Goal: Task Accomplishment & Management: Use online tool/utility

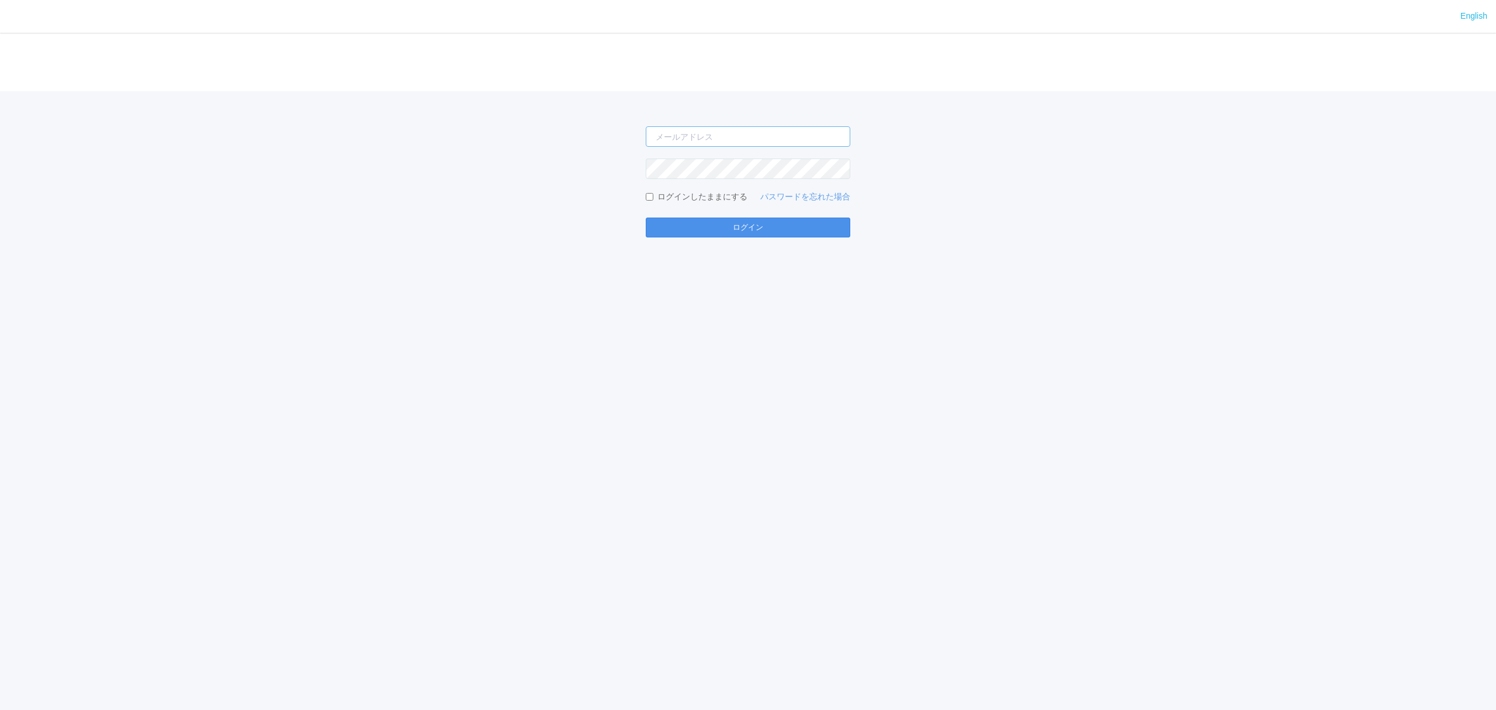
type input "[PERSON_NAME][EMAIL_ADDRESS][DOMAIN_NAME]"
click at [692, 223] on button "ログイン" at bounding box center [748, 227] width 205 height 20
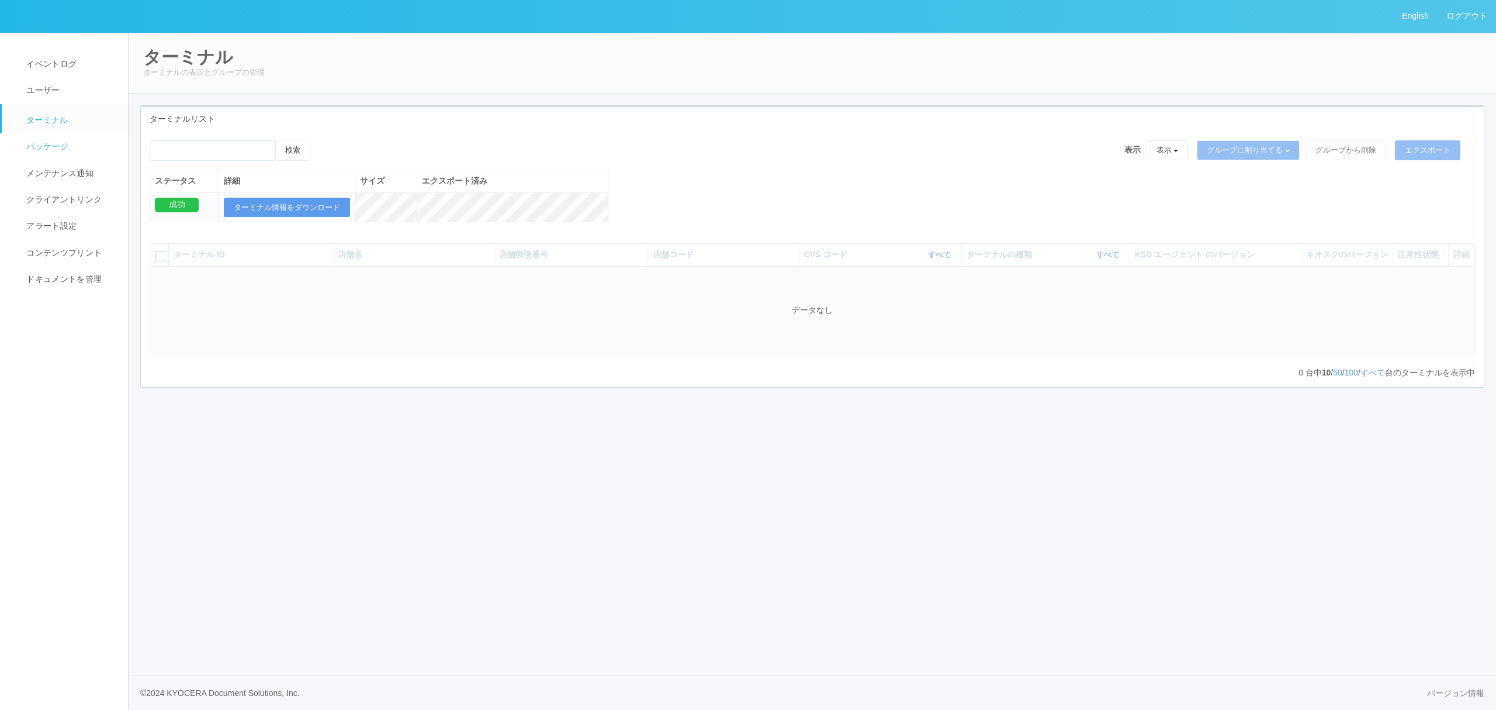
click at [47, 145] on span "パッケージ" at bounding box center [45, 145] width 45 height 9
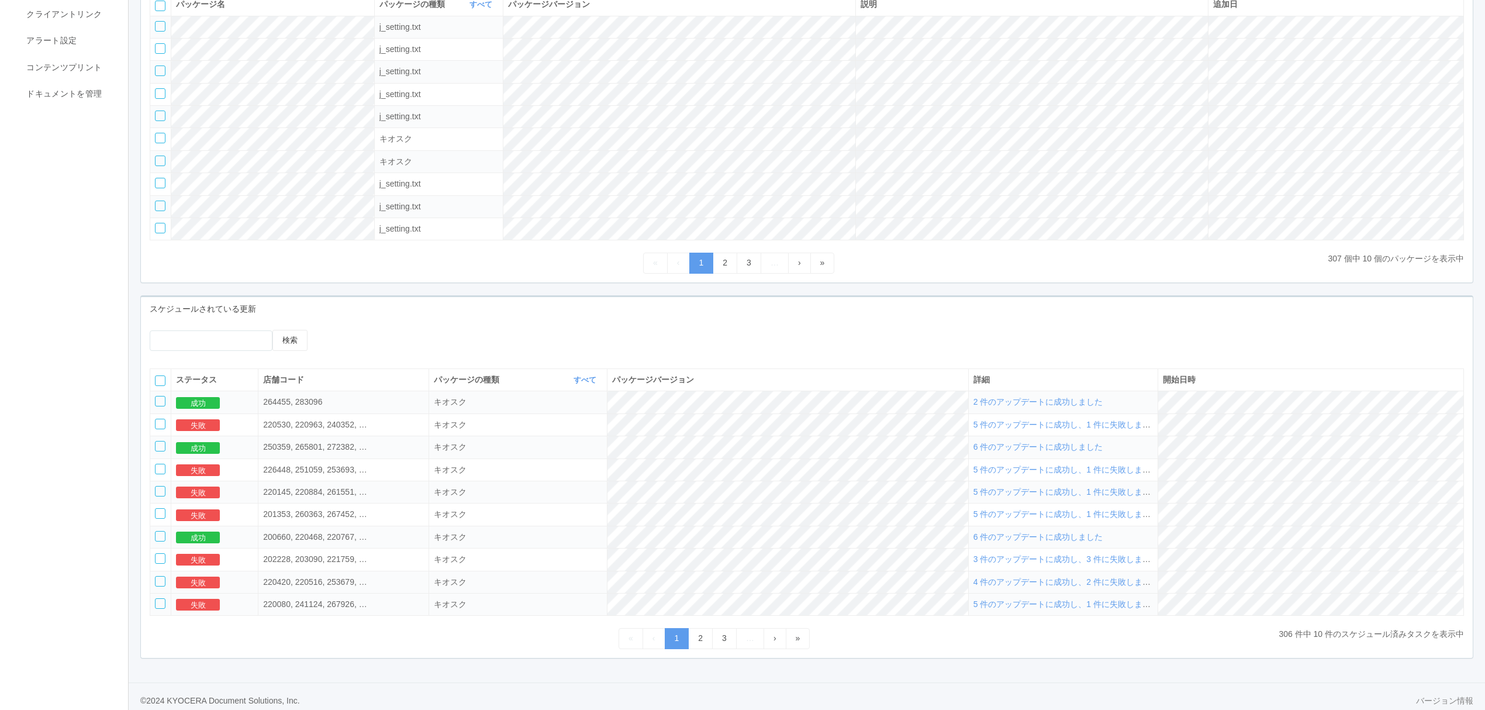
scroll to position [206, 0]
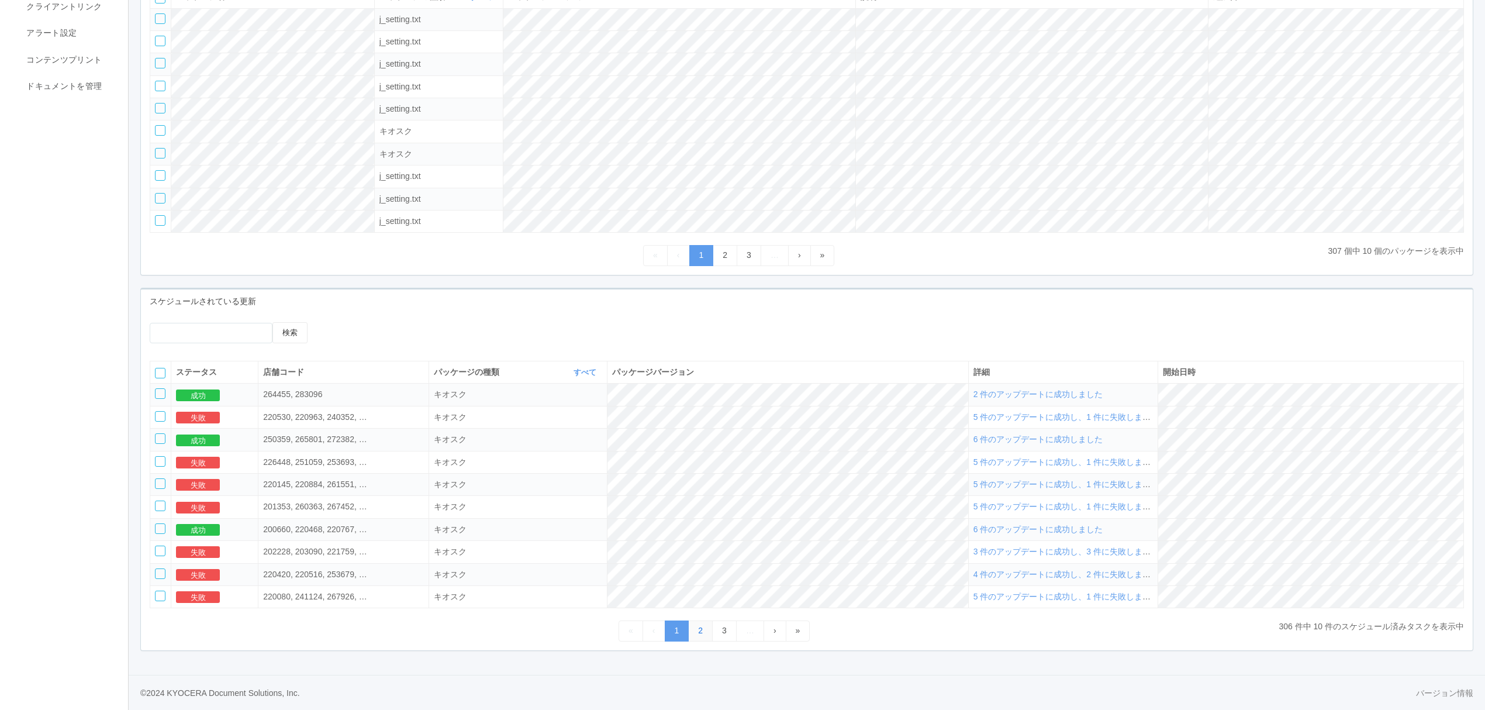
click at [695, 628] on link "2" at bounding box center [700, 630] width 25 height 20
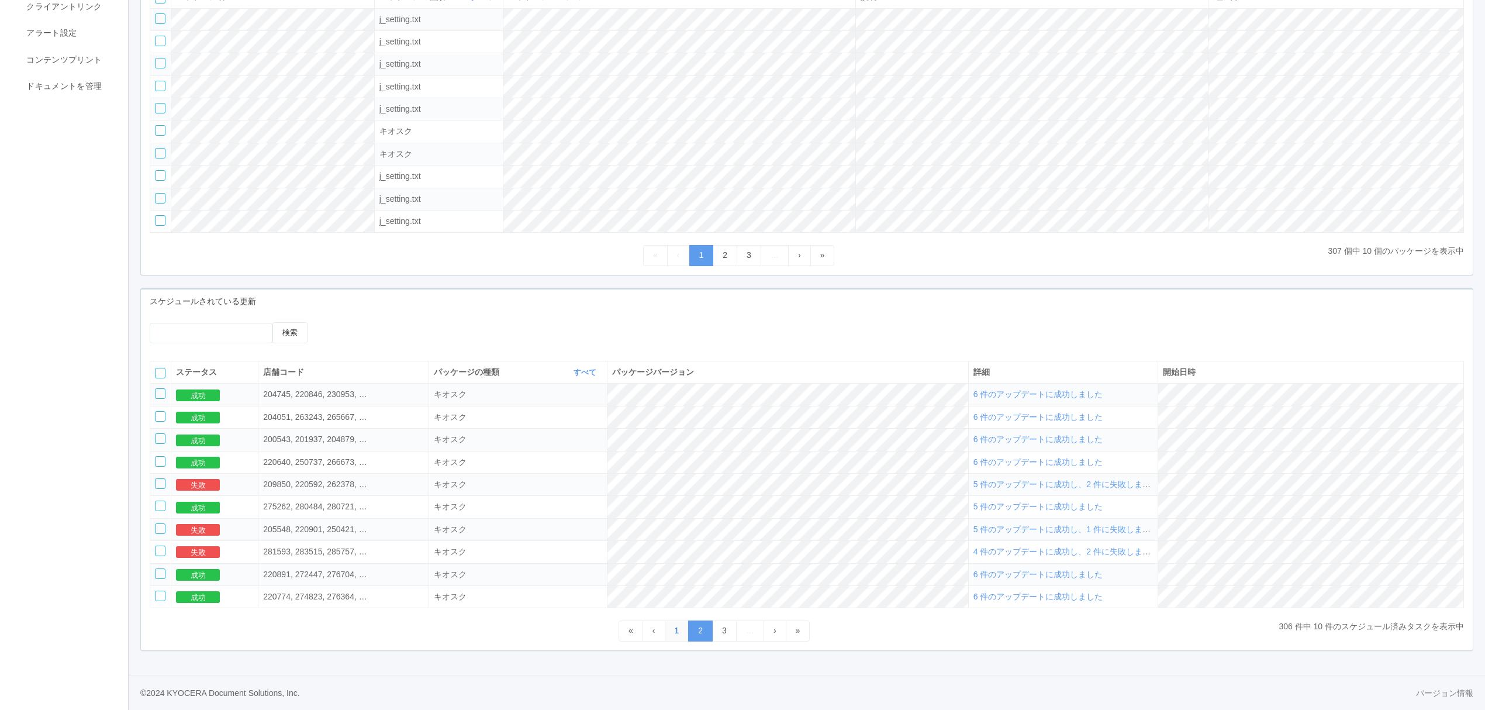
click at [675, 629] on link "1" at bounding box center [677, 630] width 25 height 20
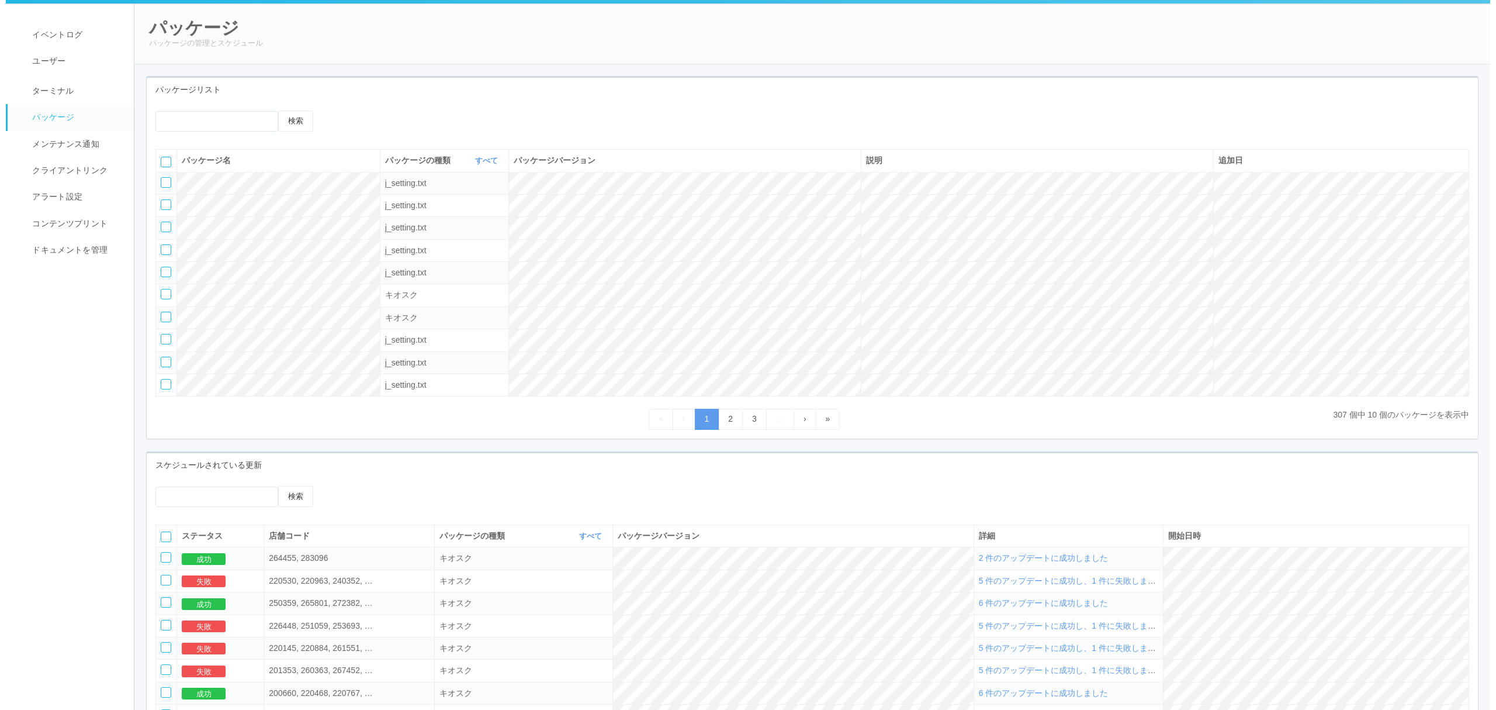
scroll to position [0, 0]
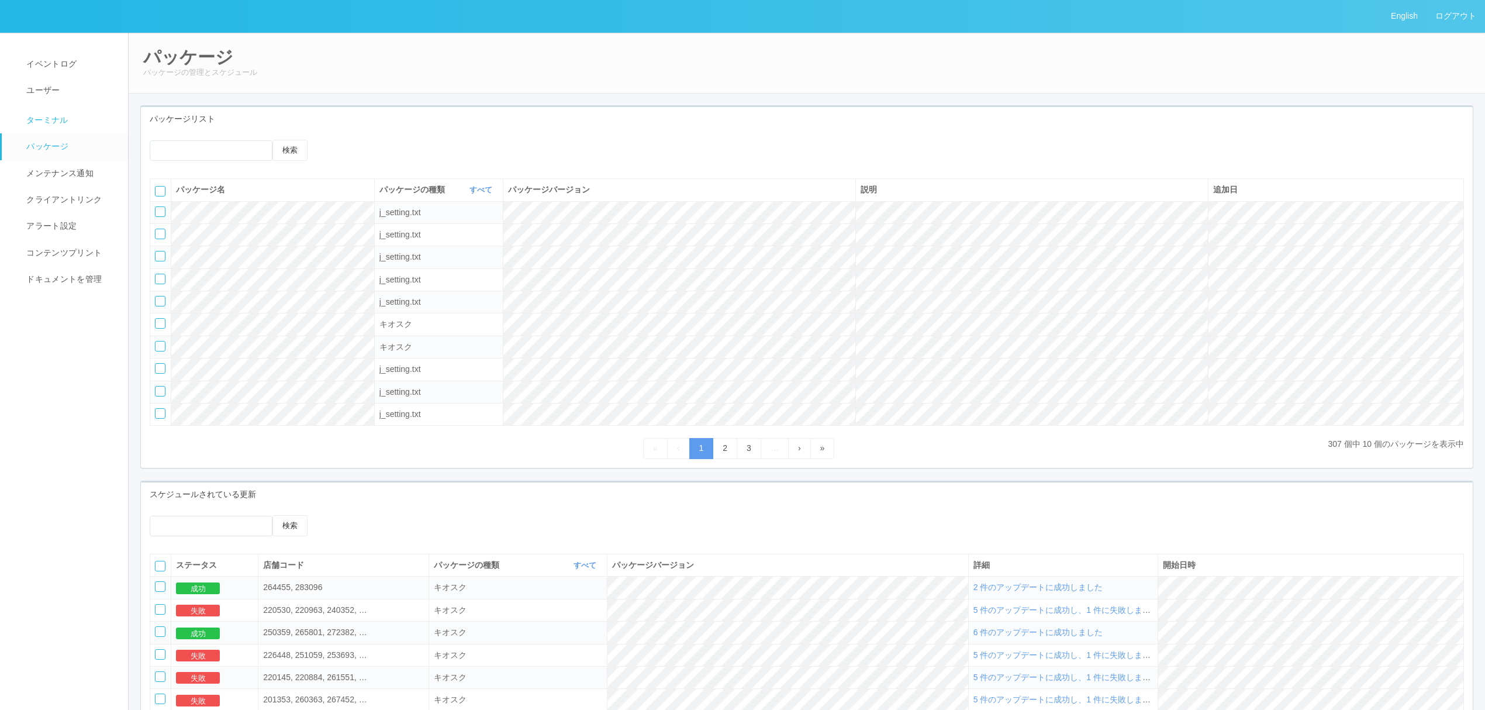
click at [82, 120] on link "ターミナル" at bounding box center [70, 118] width 137 height 29
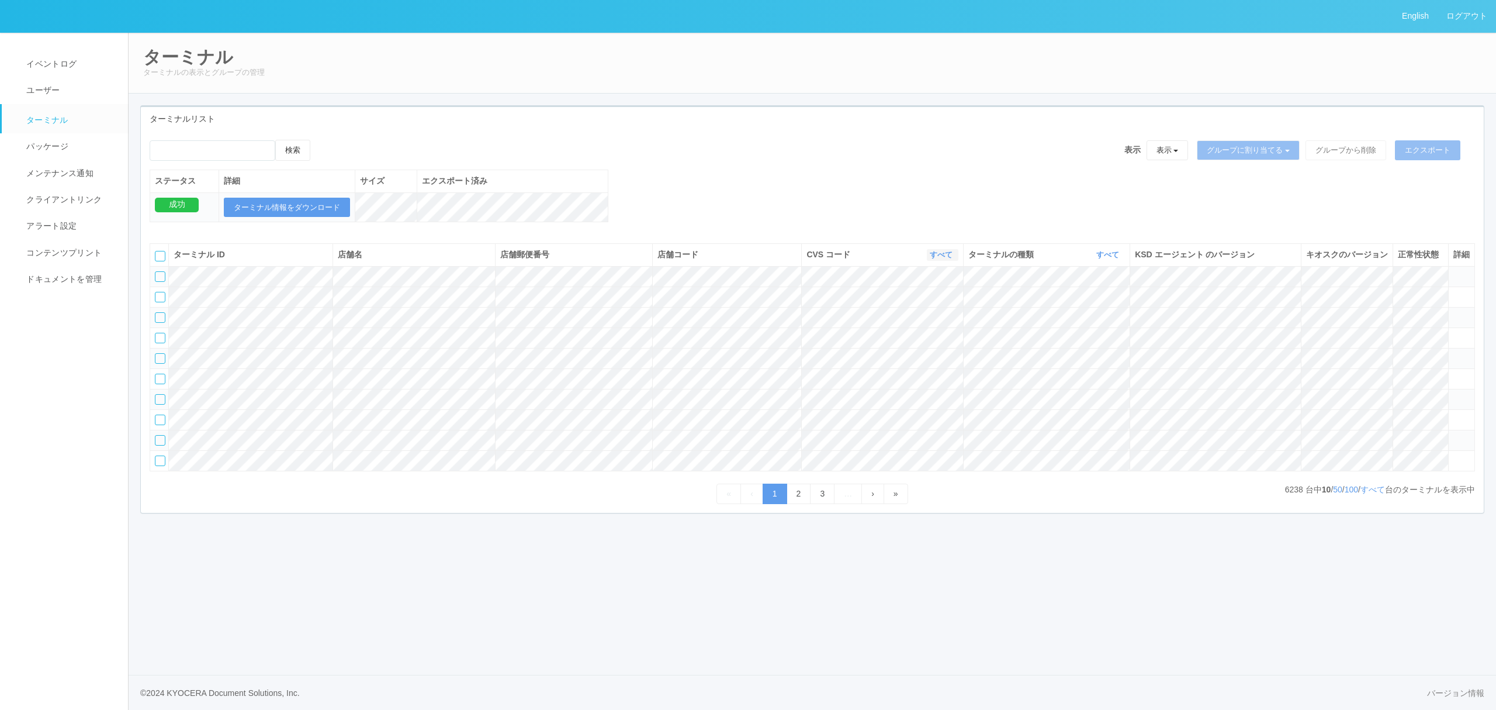
click at [945, 259] on link "すべて" at bounding box center [943, 254] width 26 height 9
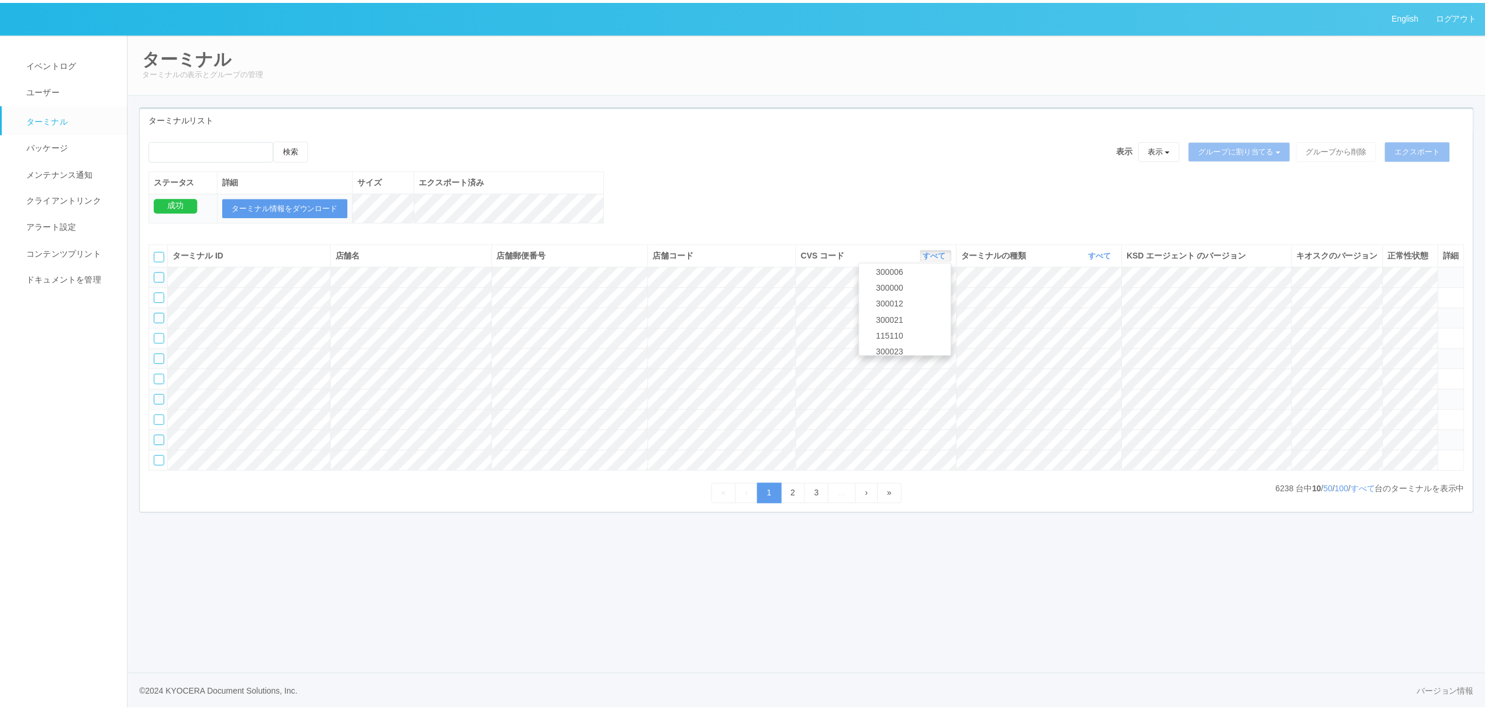
scroll to position [504, 0]
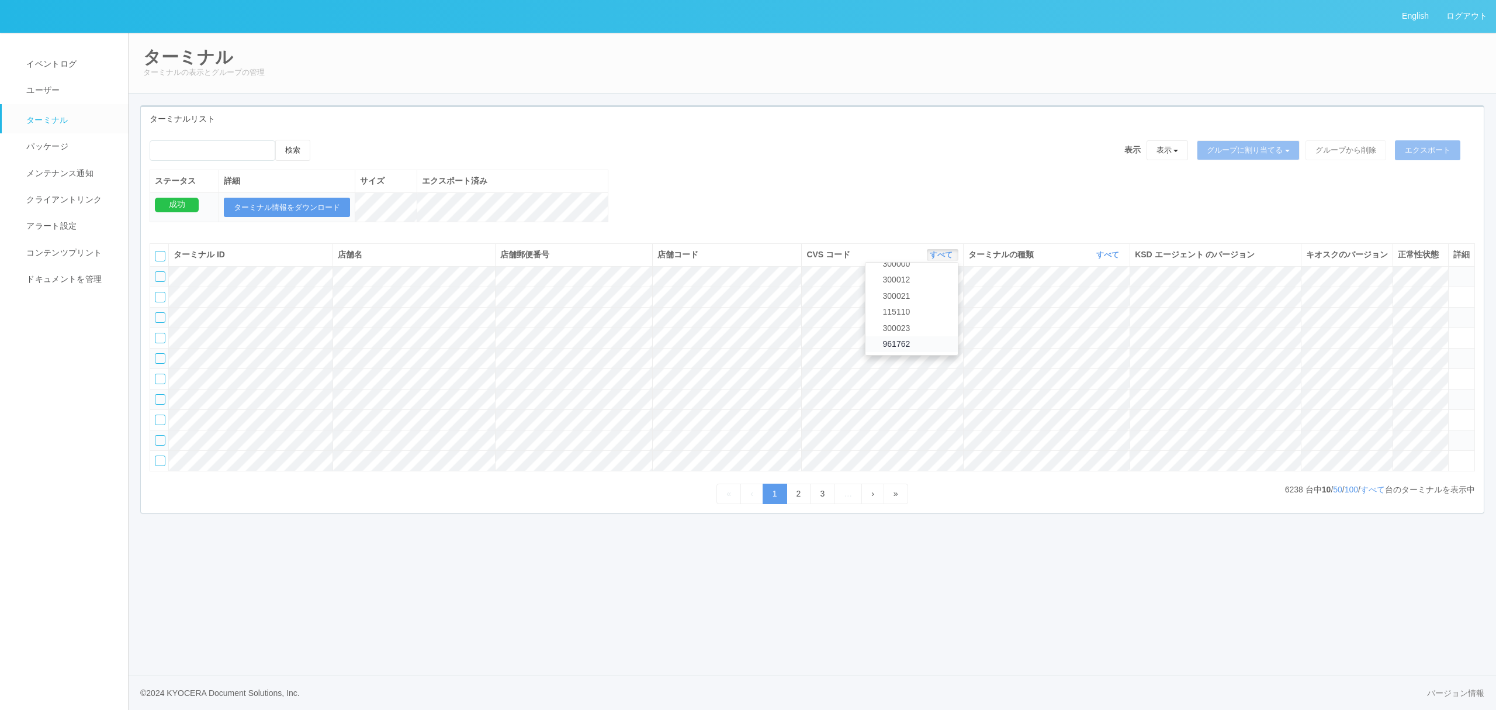
click at [933, 352] on link "961762" at bounding box center [912, 344] width 92 height 16
click at [1108, 259] on link "すべて" at bounding box center [1110, 254] width 26 height 9
click at [1109, 312] on link "キオスク" at bounding box center [1078, 304] width 92 height 16
click at [1378, 494] on link "すべて" at bounding box center [1373, 489] width 25 height 9
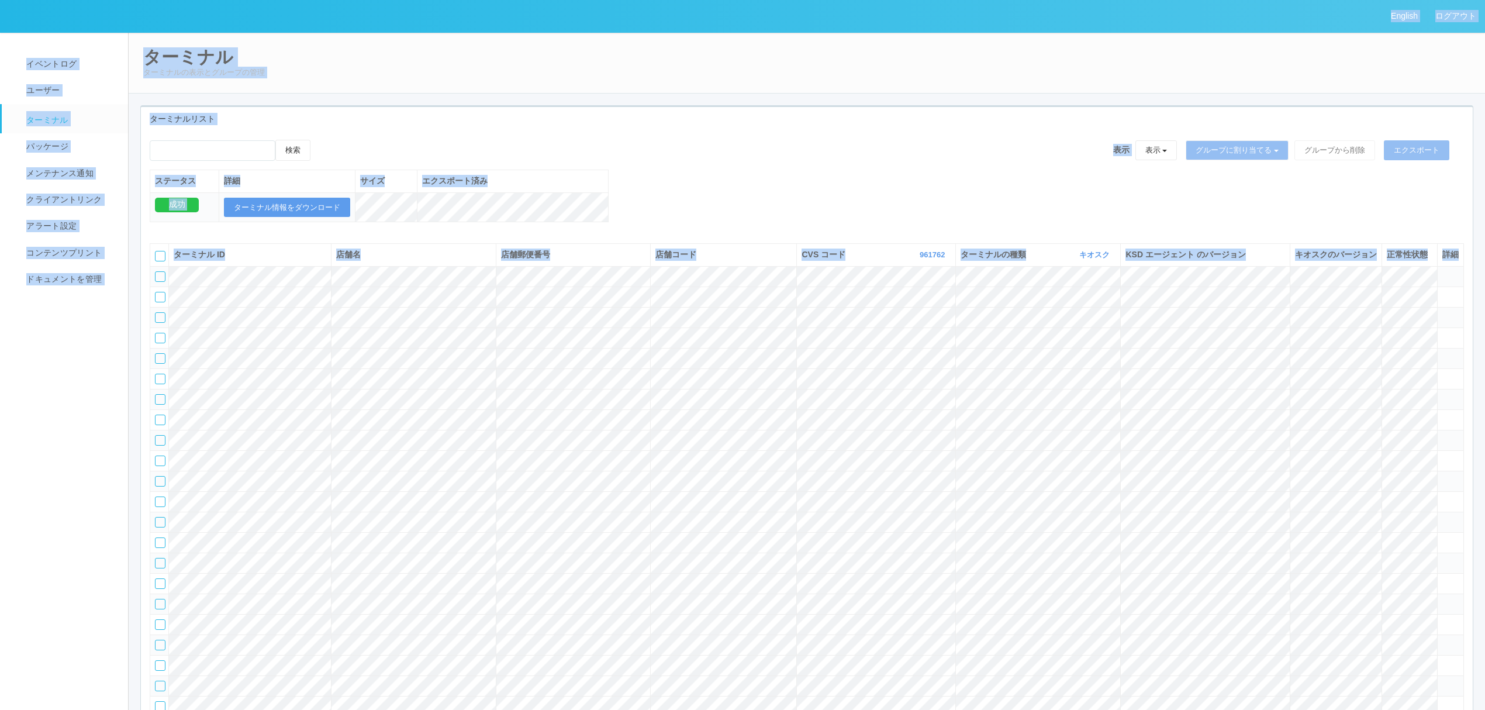
copy div "English ログアウト イベントログ ユーザー ターミナル パッケージ メンテナンス通知 クライアントリンク アラート設定 コンテンツプリント ドキュメン…"
click at [940, 225] on div "検索 表示 表示 すべてのターミナル 未割り当てのターミナル グループを追加 グループ名を編集 アーカイブ済みのターミナル グループに割り当てる グループを追…" at bounding box center [807, 187] width 1332 height 95
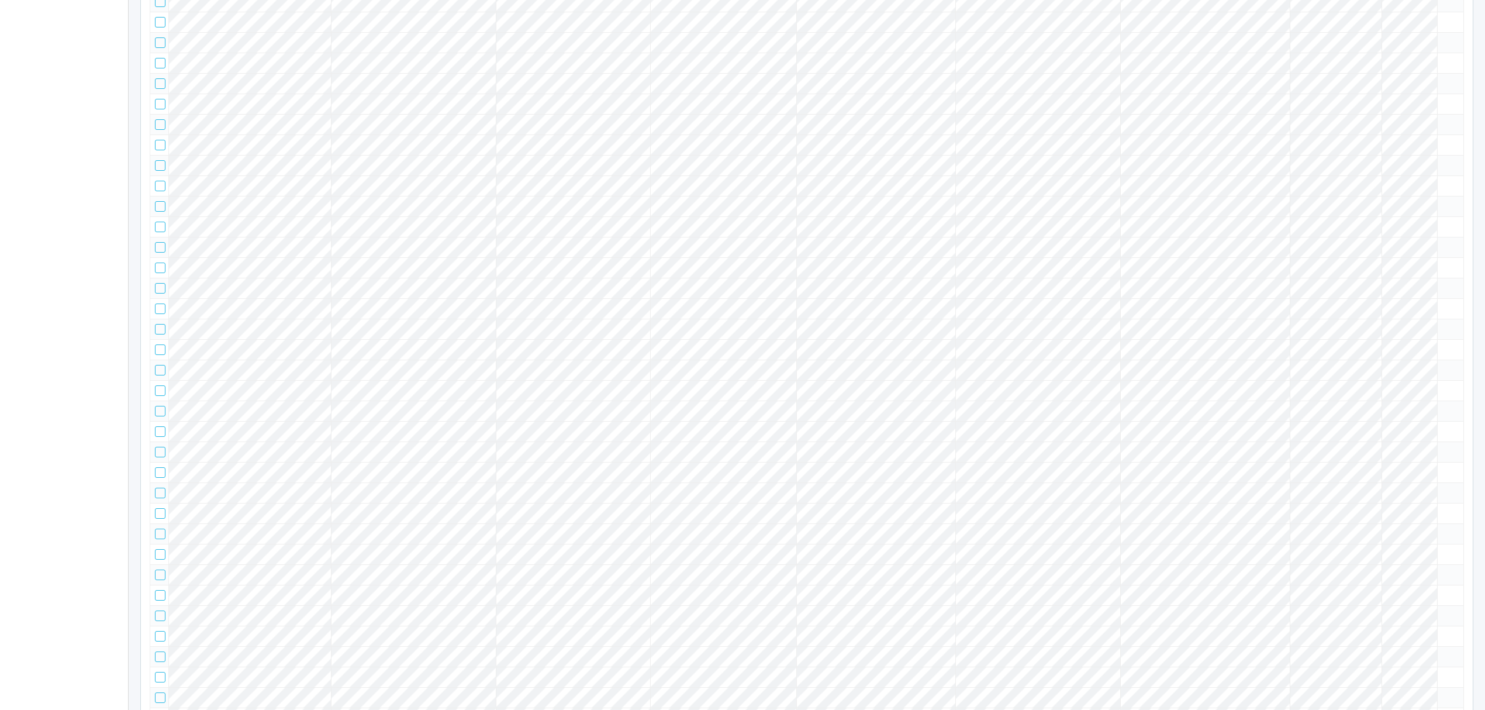
scroll to position [0, 0]
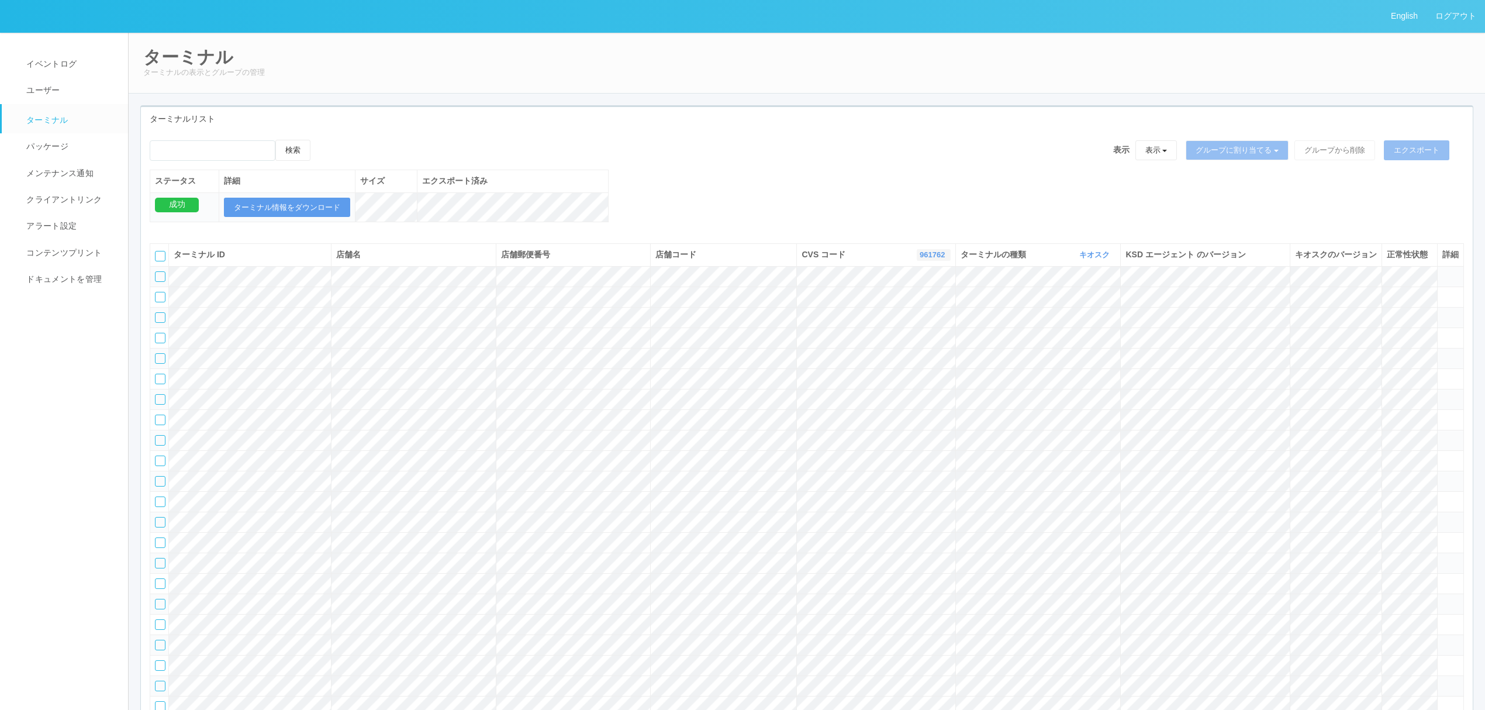
click at [929, 259] on link "961762" at bounding box center [933, 254] width 28 height 9
click at [74, 55] on link "イベントログ" at bounding box center [70, 64] width 137 height 26
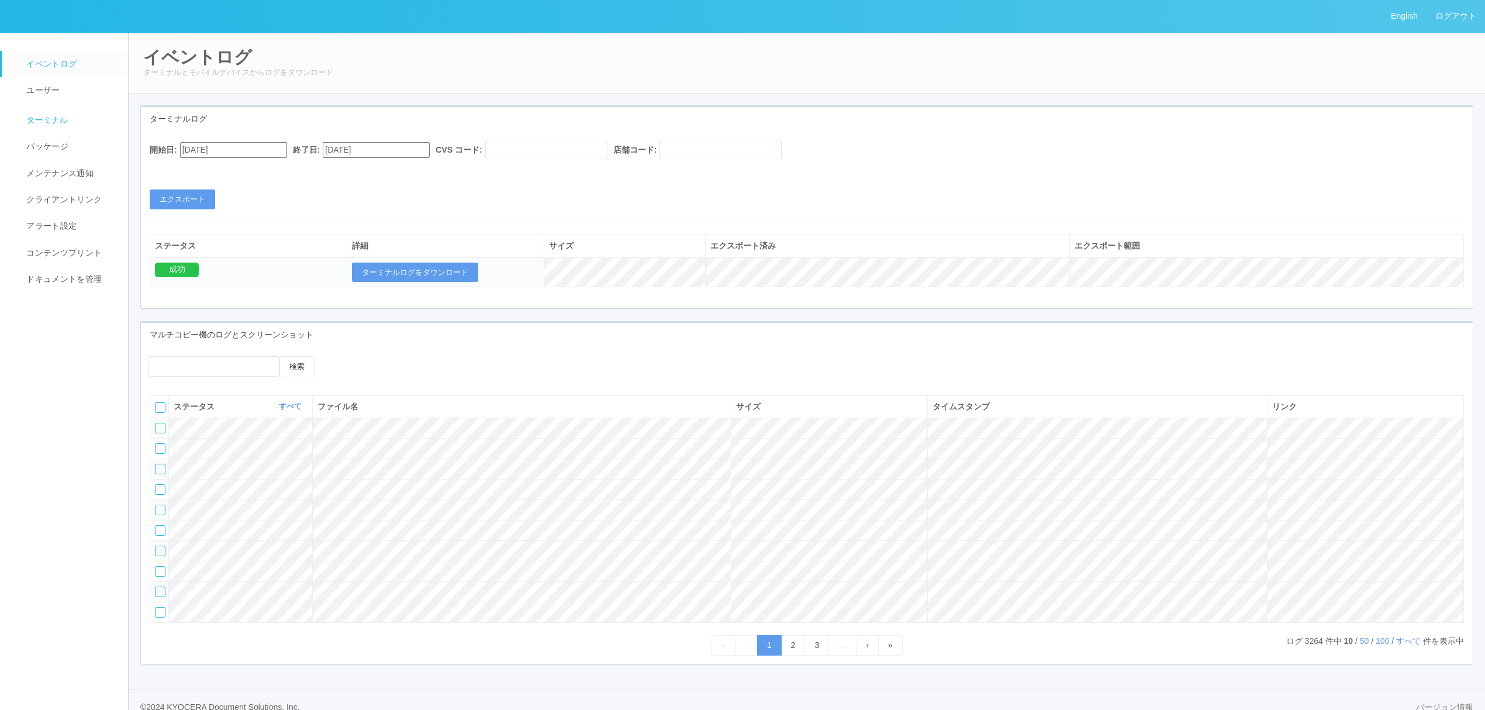
click at [58, 117] on span "ターミナル" at bounding box center [45, 119] width 45 height 9
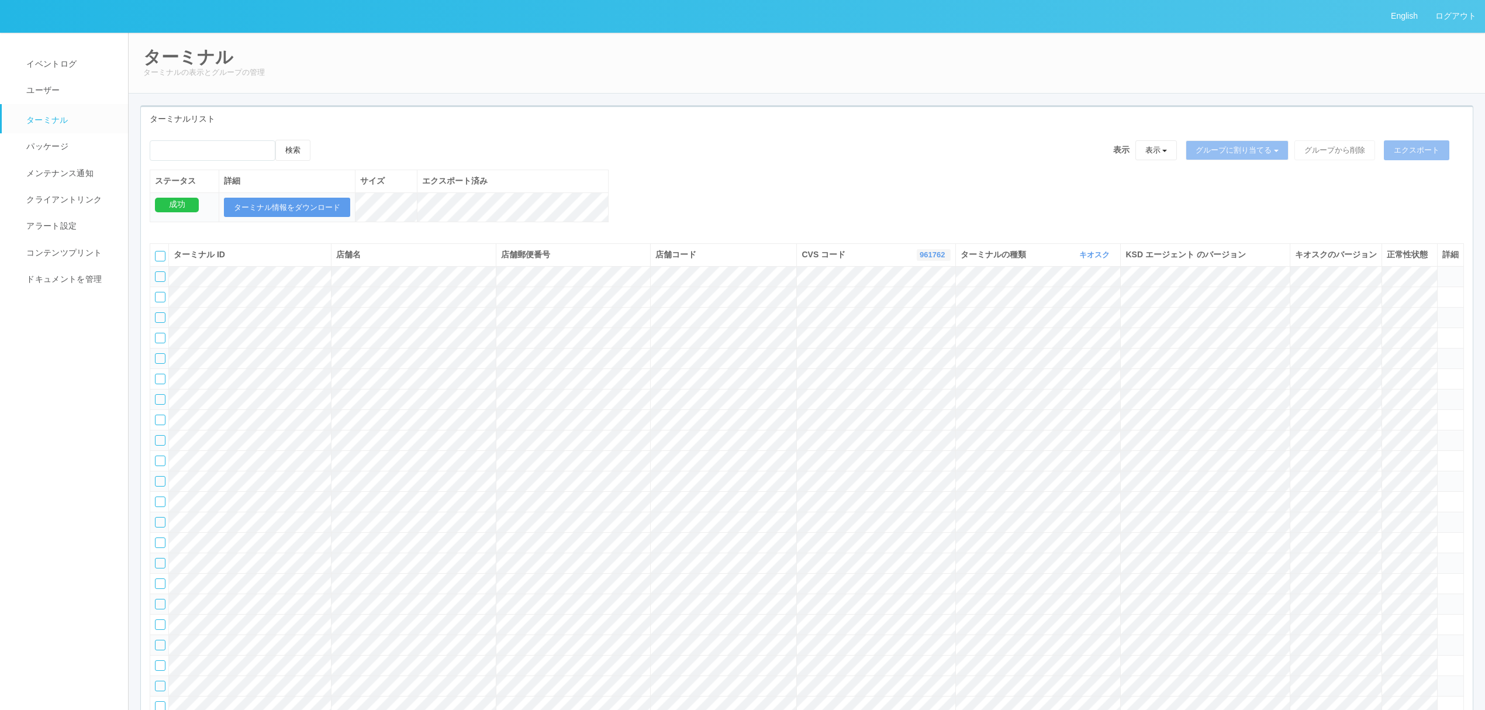
click at [926, 259] on link "961762" at bounding box center [933, 254] width 28 height 9
click at [912, 295] on link "300024" at bounding box center [904, 289] width 92 height 16
click at [938, 259] on link "300024" at bounding box center [932, 254] width 28 height 9
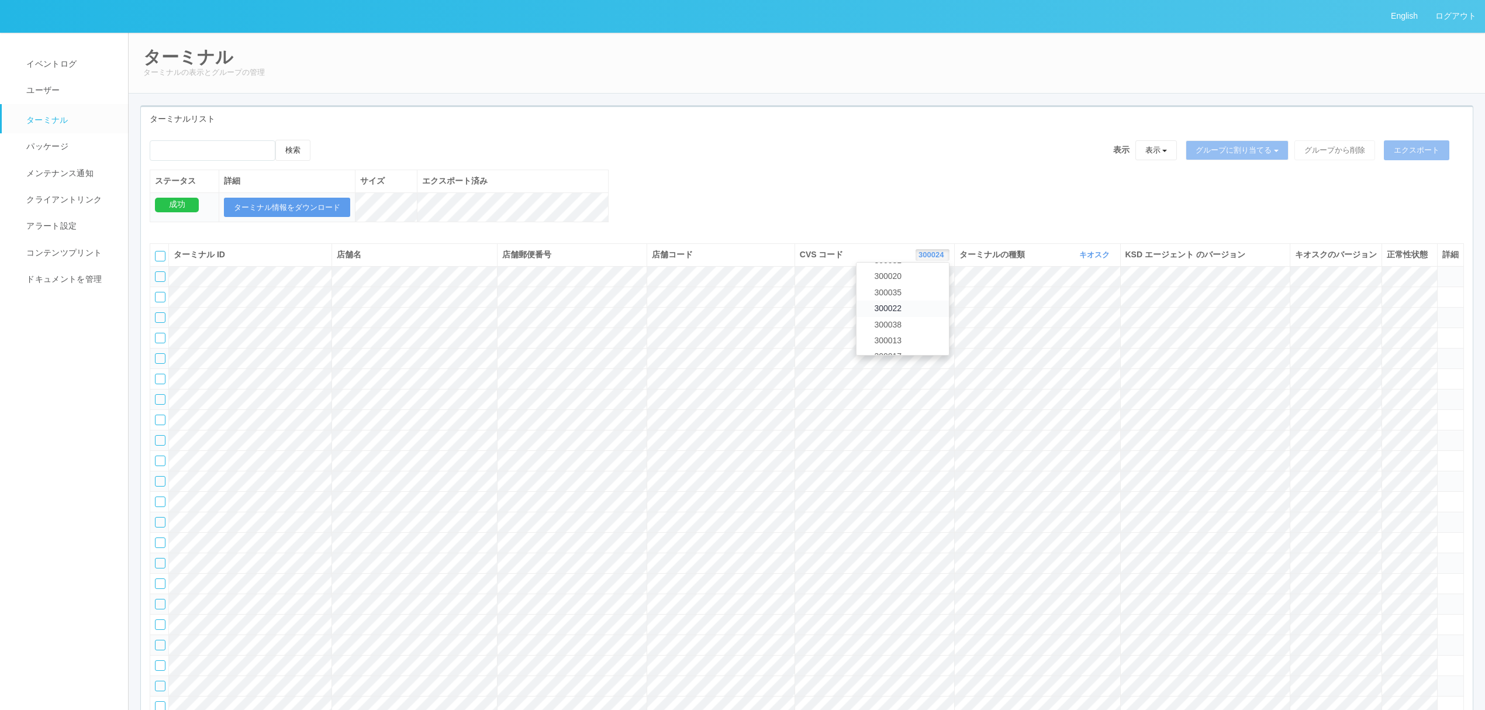
click at [928, 316] on link "300022" at bounding box center [902, 308] width 92 height 16
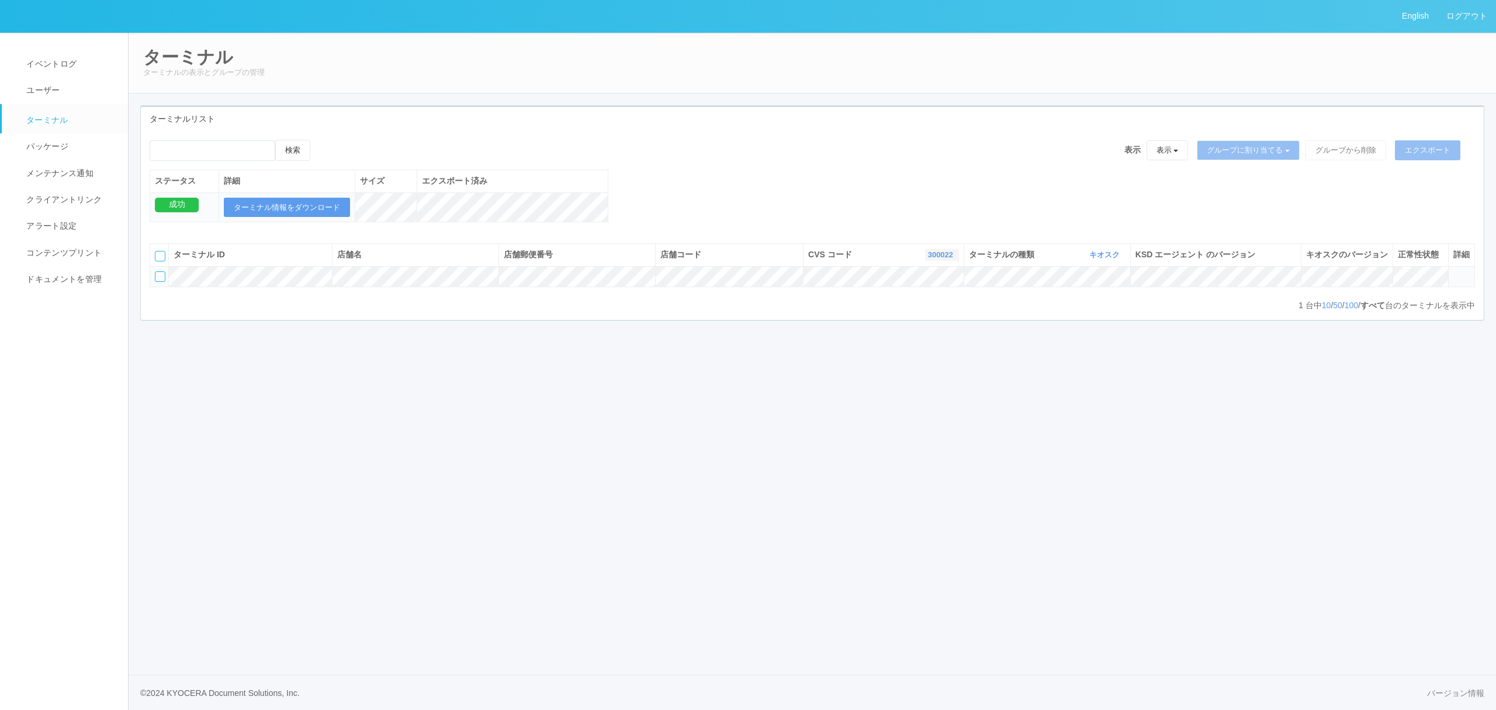
click at [941, 259] on link "300022" at bounding box center [942, 254] width 28 height 9
click at [903, 298] on span "300038" at bounding box center [895, 292] width 33 height 9
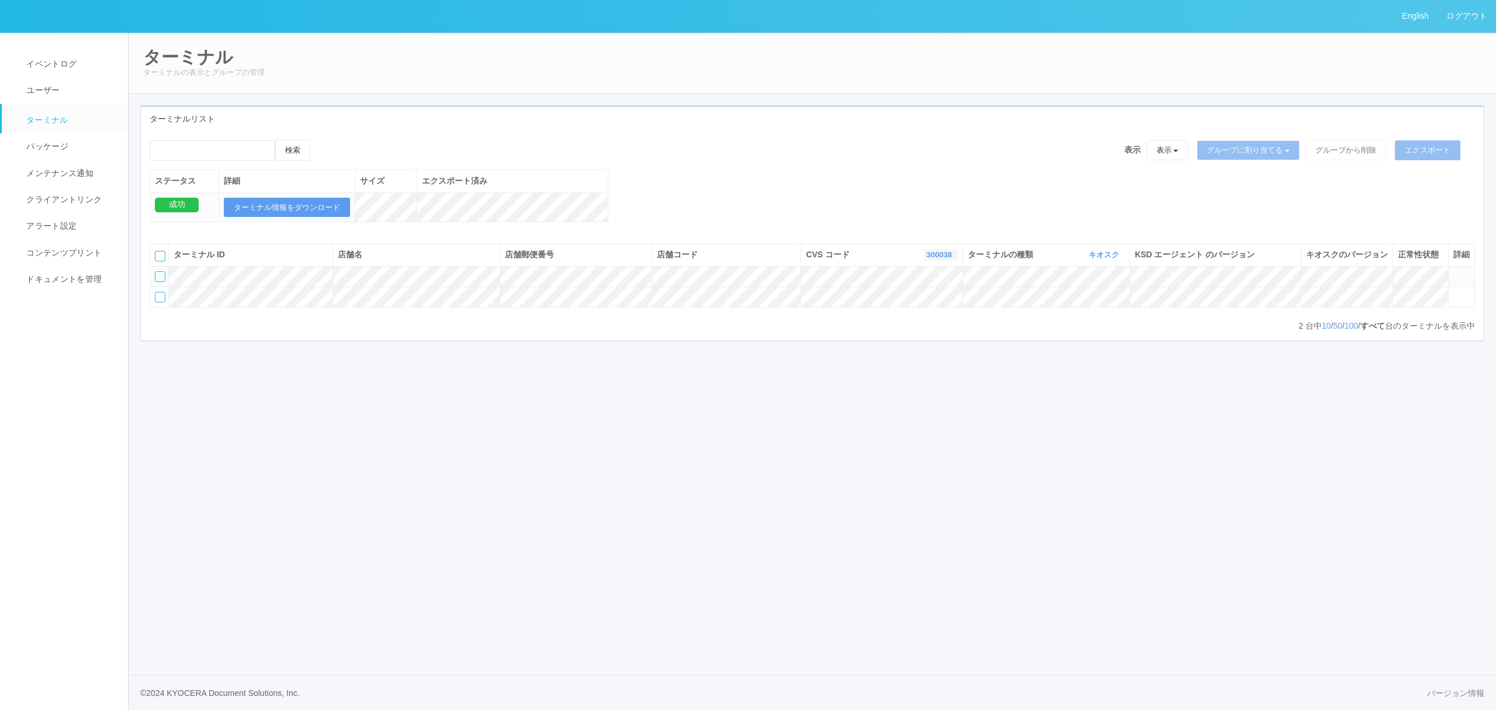
click at [952, 259] on icon "button" at bounding box center [953, 254] width 3 height 9
click at [906, 326] on link "300005" at bounding box center [912, 318] width 92 height 16
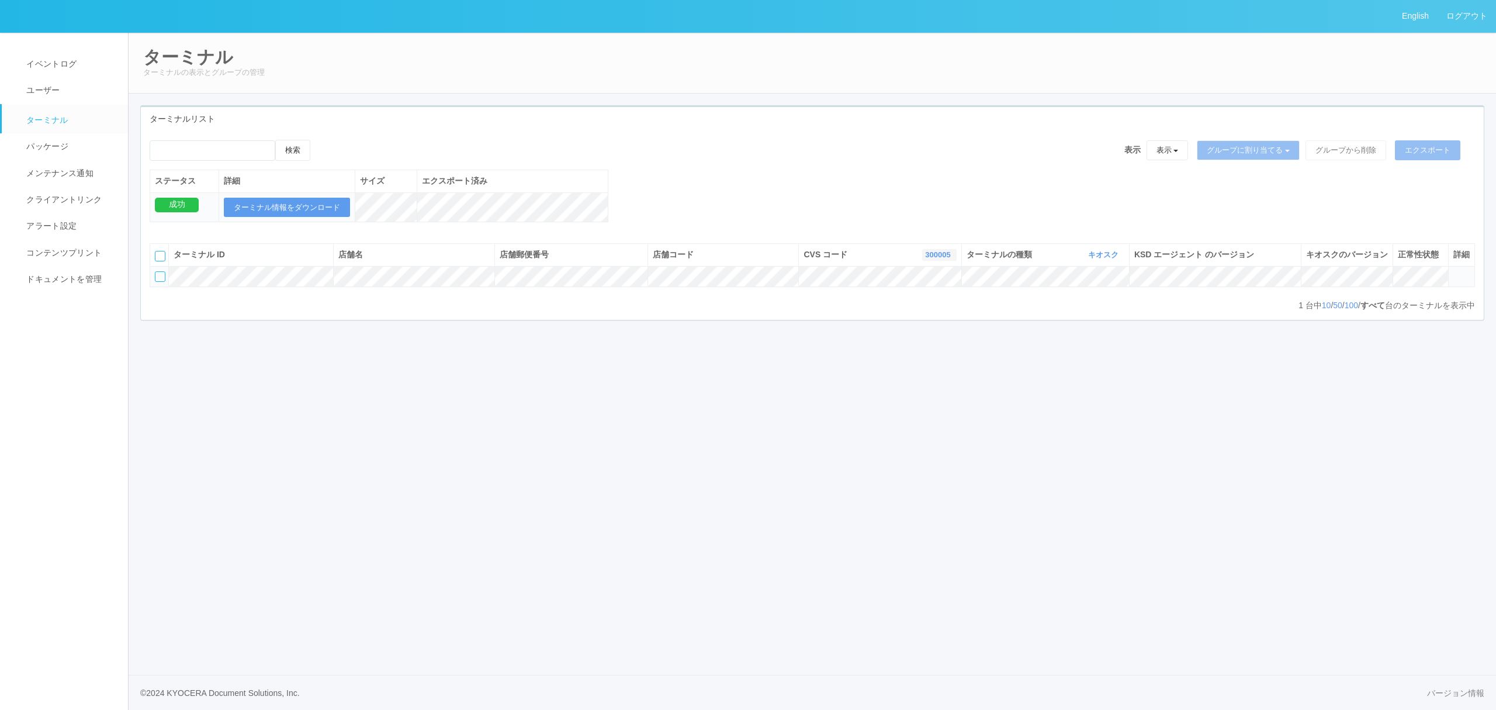
click at [941, 259] on link "300005" at bounding box center [939, 254] width 28 height 9
click at [92, 61] on link "イベントログ" at bounding box center [70, 64] width 137 height 26
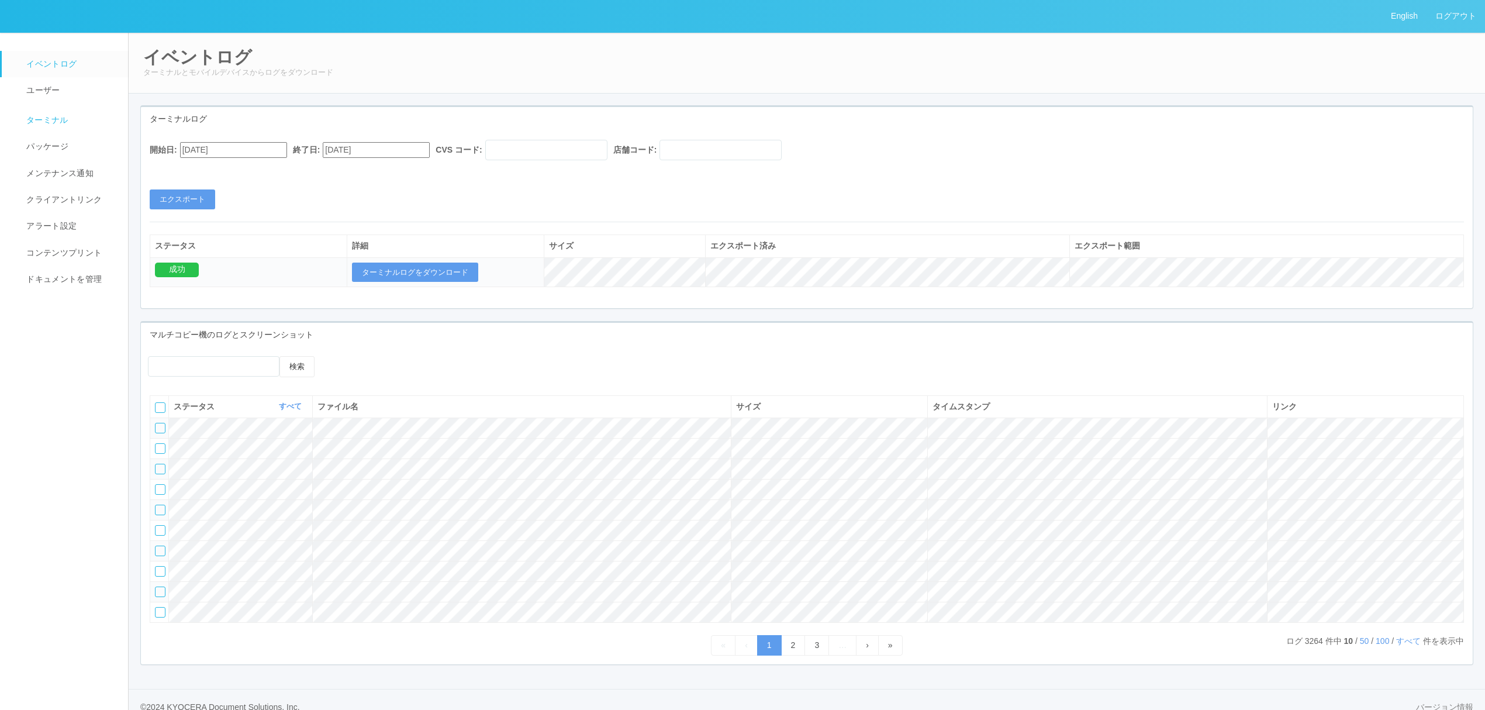
click at [61, 123] on span "ターミナル" at bounding box center [45, 119] width 45 height 9
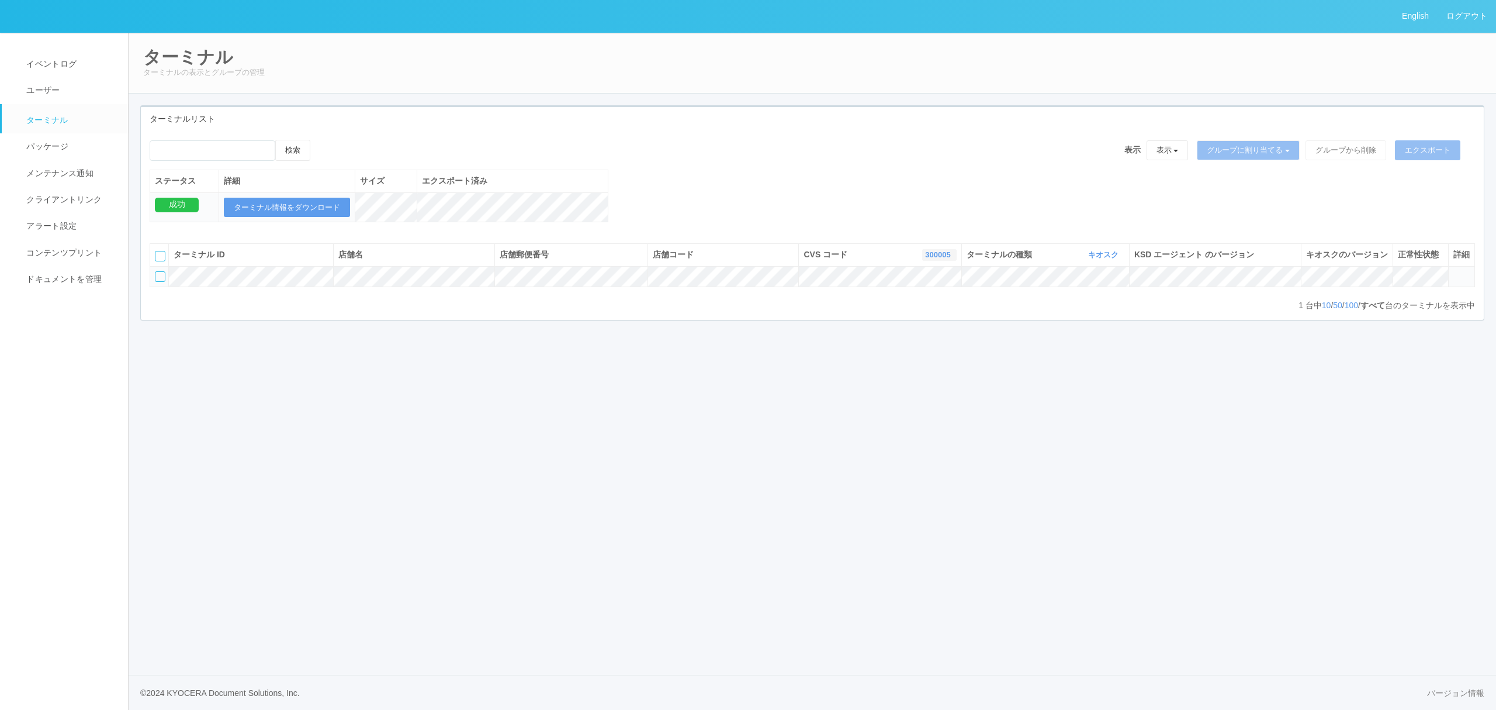
click at [934, 259] on link "300005" at bounding box center [939, 254] width 28 height 9
click at [908, 295] on link "すべて" at bounding box center [911, 287] width 92 height 16
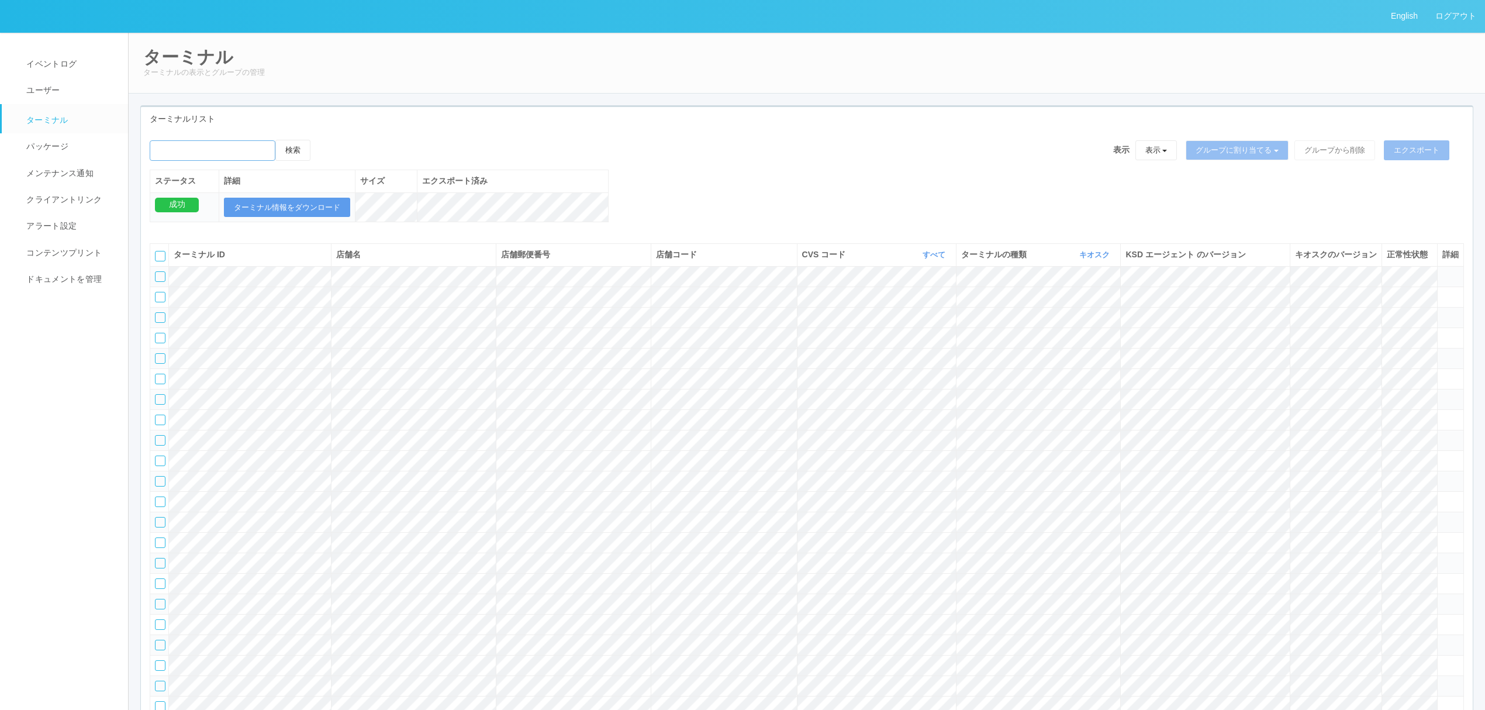
click at [254, 147] on input "emailSearch" at bounding box center [213, 150] width 126 height 20
type input "i"
click at [226, 155] on input "emailSearch" at bounding box center [213, 150] width 126 height 20
type input "BAOO鳥取岩美"
click at [293, 148] on button "検索" at bounding box center [292, 150] width 35 height 21
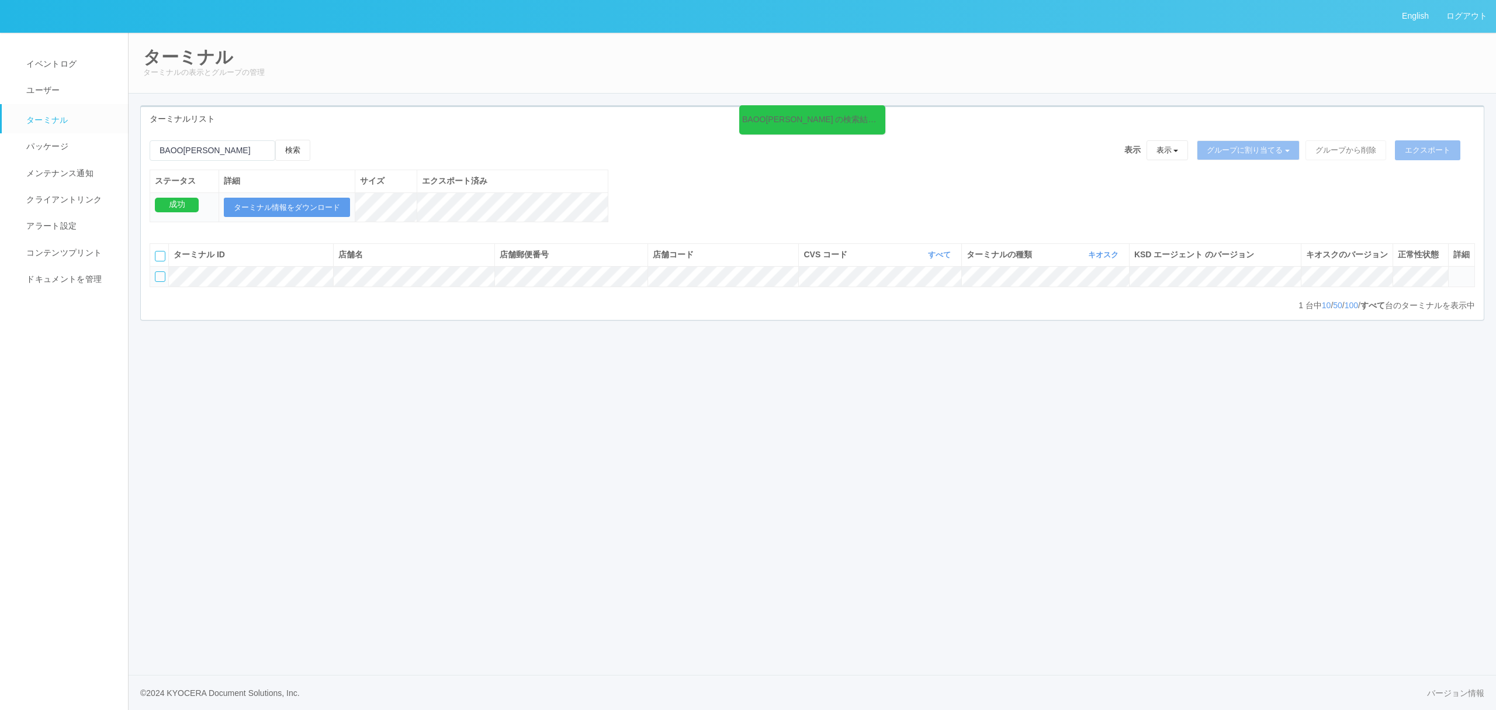
click at [1454, 271] on icon at bounding box center [1454, 271] width 0 height 0
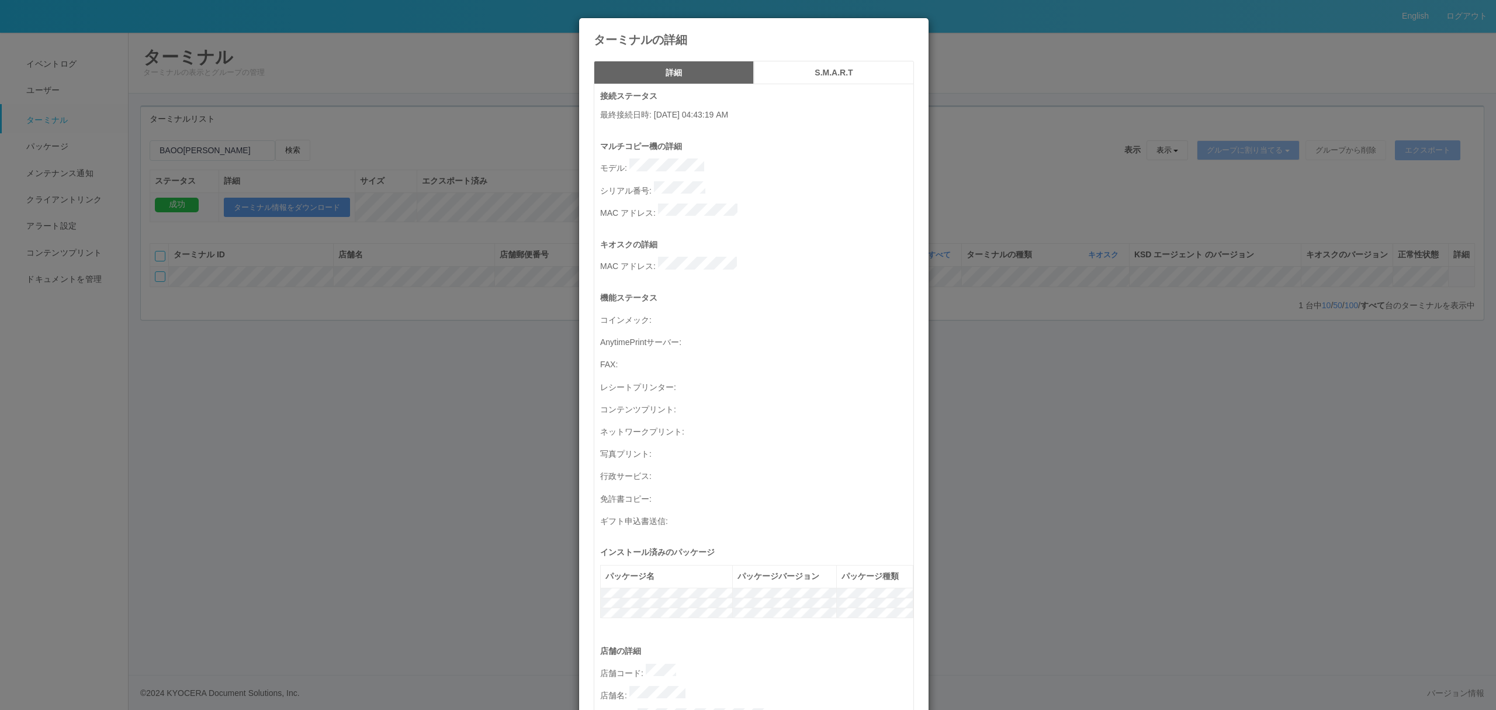
scroll to position [340, 0]
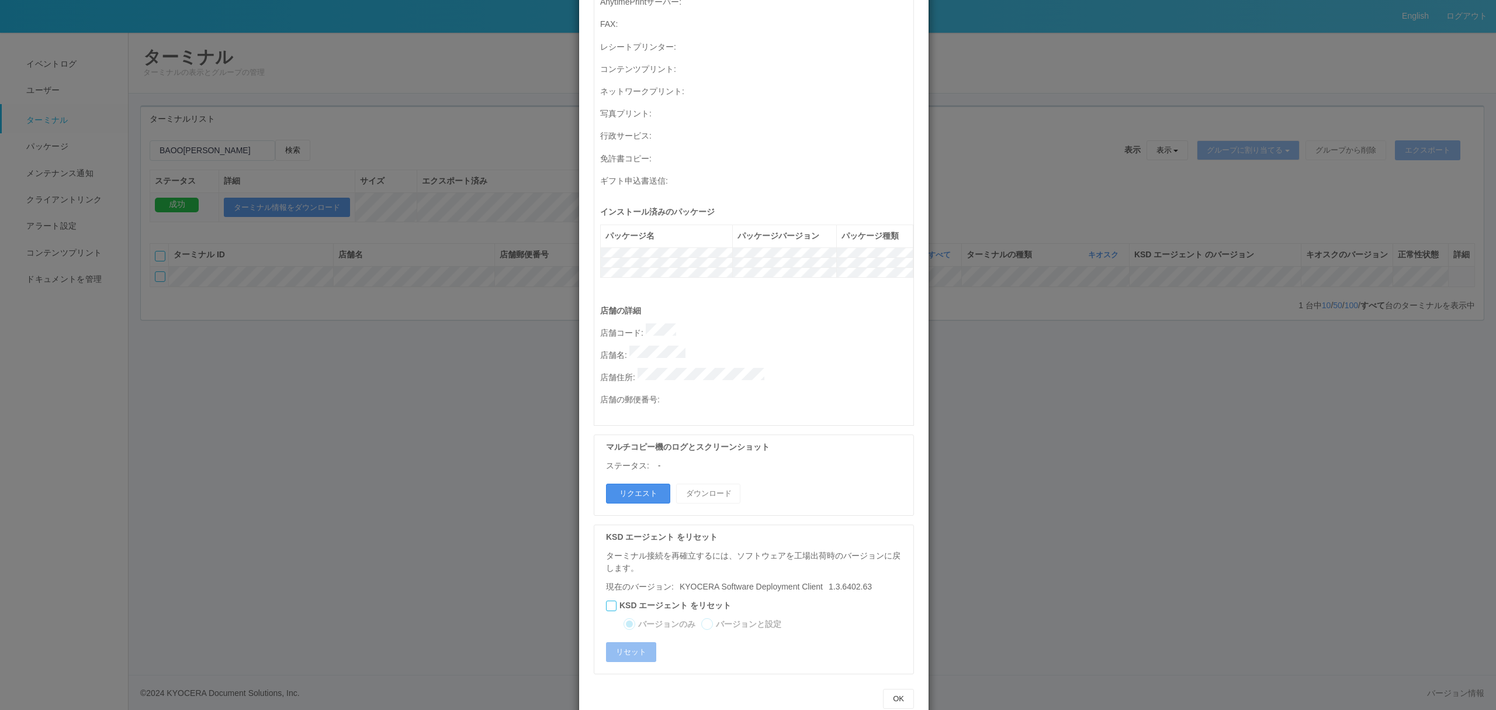
click at [618, 483] on button "リクエスト" at bounding box center [638, 493] width 64 height 20
click at [435, 448] on div "ターミナルの詳細 詳細 S.M.A.R.T 接続ステータス 最終接続日時 : 08/18/2025 04:43:19 AM マルチコピー機の詳細 モデル : …" at bounding box center [748, 355] width 1496 height 710
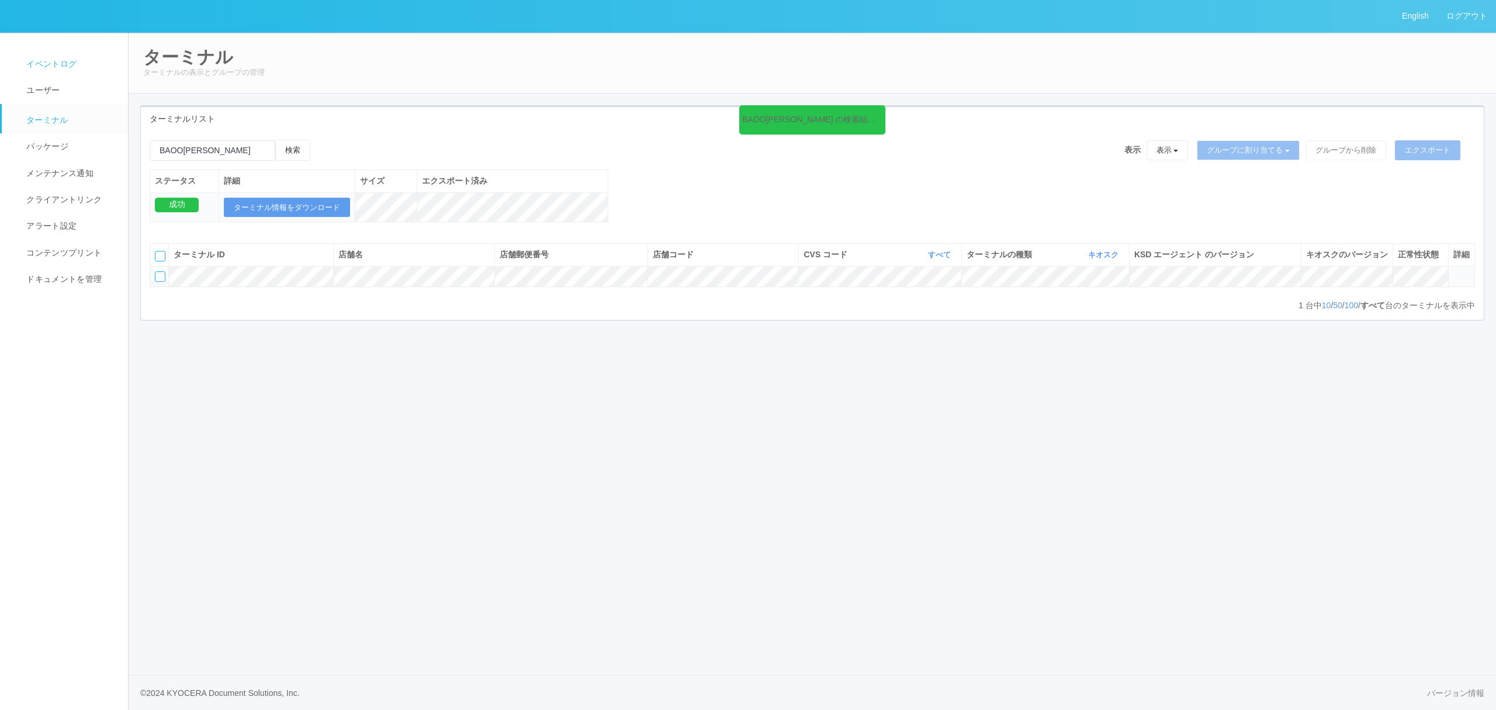
click at [55, 67] on span "イベントログ" at bounding box center [49, 63] width 53 height 9
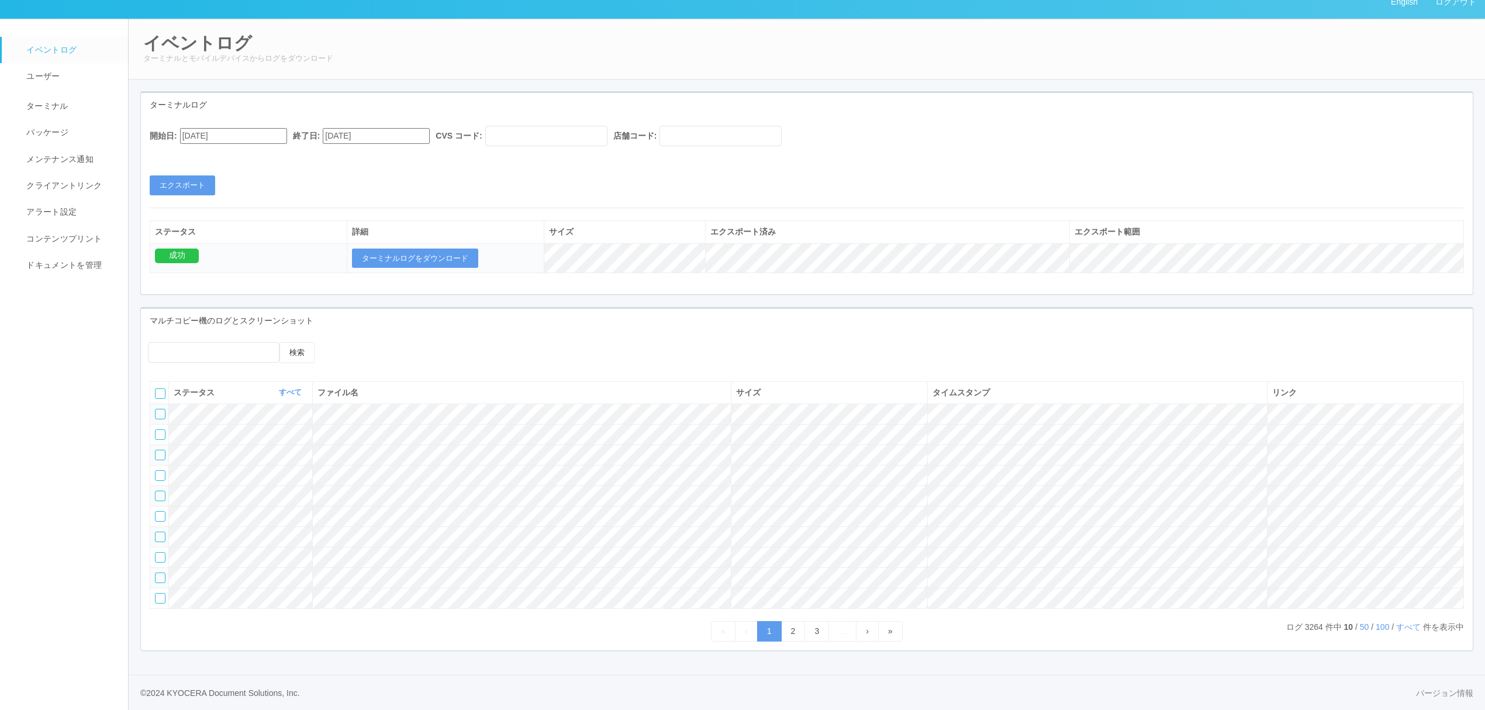
scroll to position [60, 0]
click at [1360, 623] on link "50" at bounding box center [1364, 626] width 9 height 9
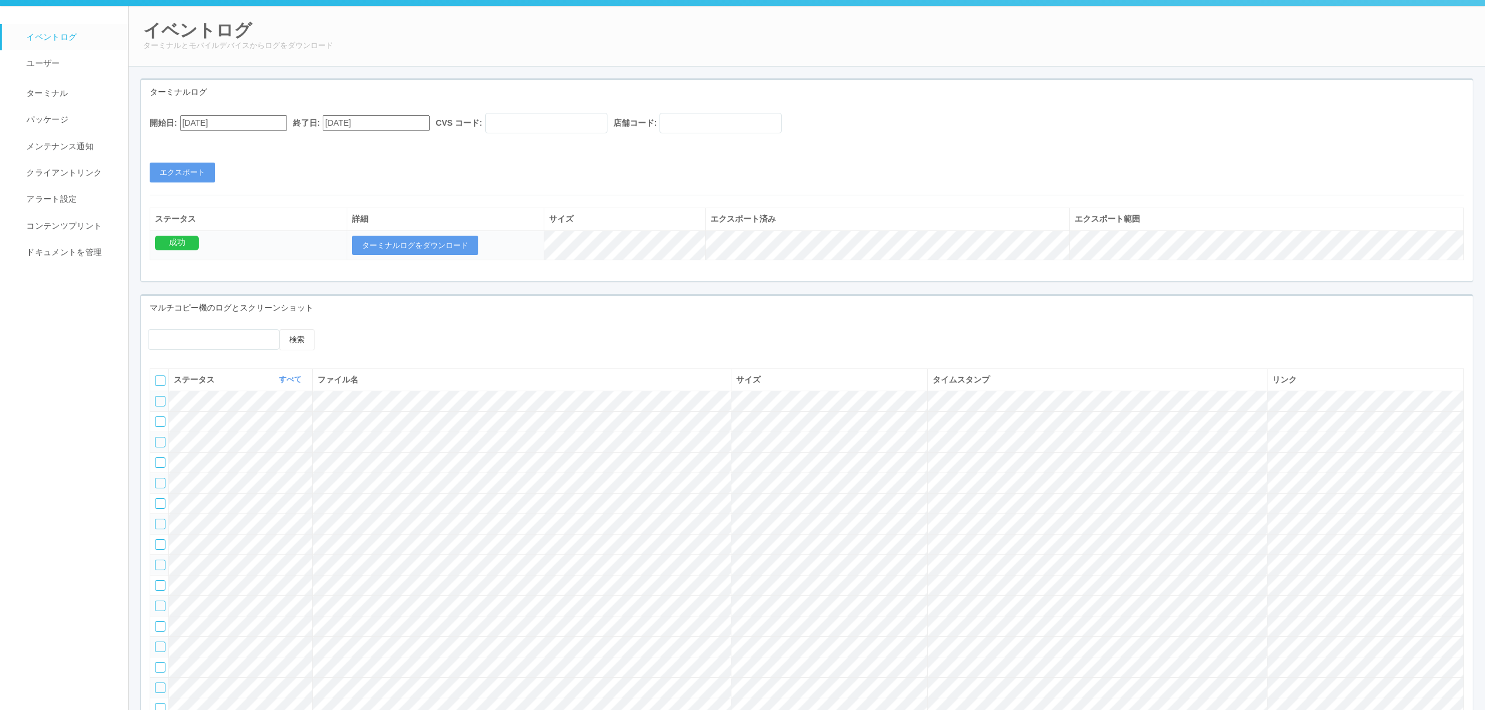
scroll to position [0, 0]
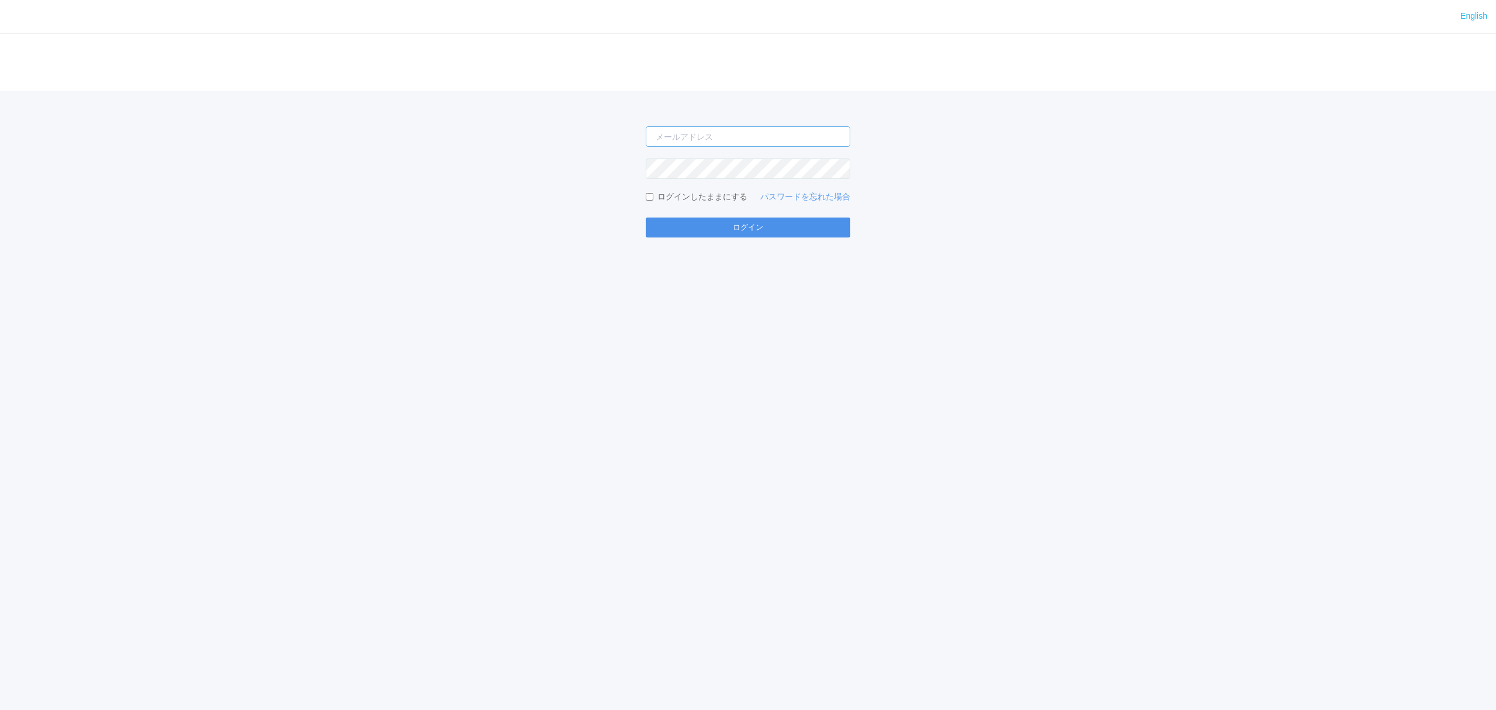
type input "[PERSON_NAME][EMAIL_ADDRESS][DOMAIN_NAME]"
click at [762, 227] on button "ログイン" at bounding box center [748, 227] width 205 height 20
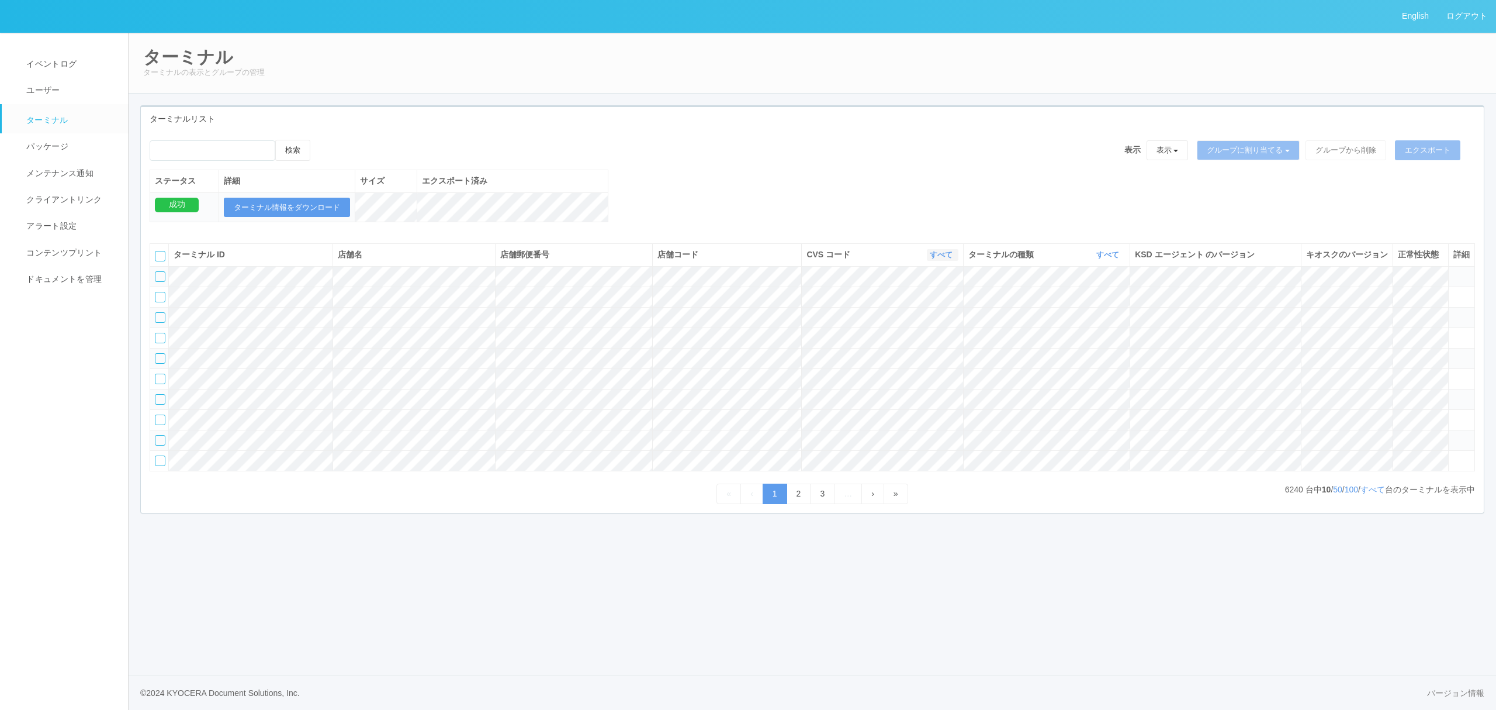
click at [938, 259] on link "すべて" at bounding box center [943, 254] width 26 height 9
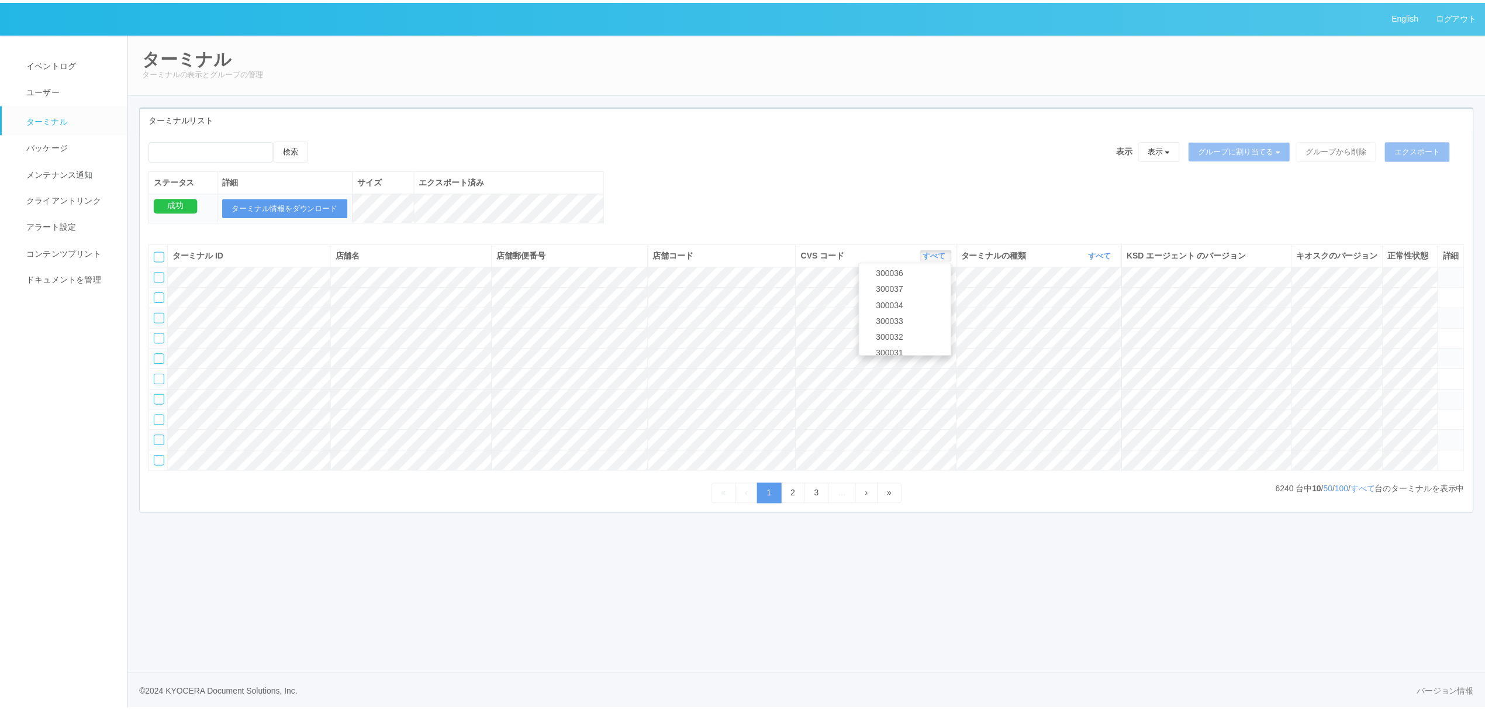
scroll to position [504, 0]
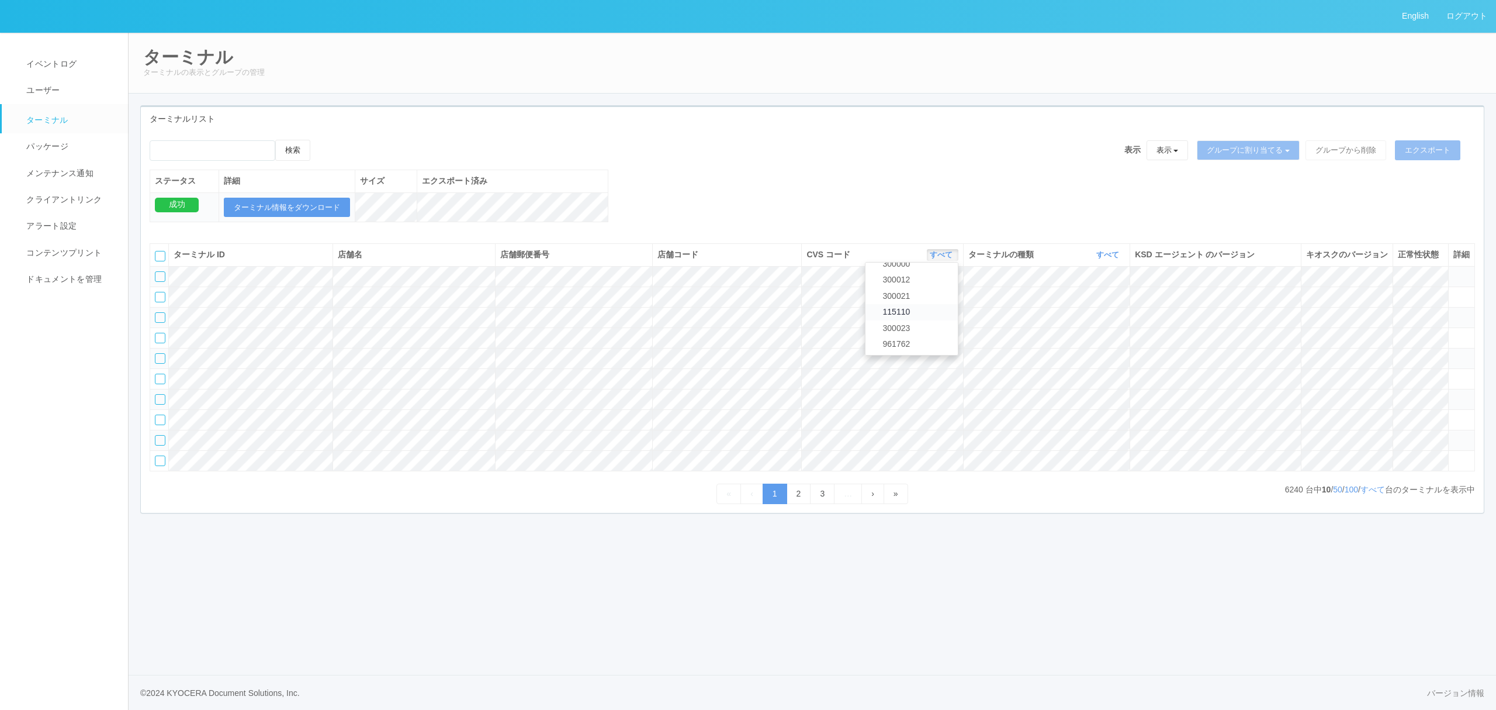
click at [910, 316] on span "115110" at bounding box center [893, 311] width 33 height 9
click at [1106, 259] on link "すべて" at bounding box center [1110, 254] width 26 height 9
click at [1098, 312] on link "キオスク" at bounding box center [1078, 304] width 92 height 16
click at [1370, 494] on link "すべて" at bounding box center [1373, 489] width 25 height 9
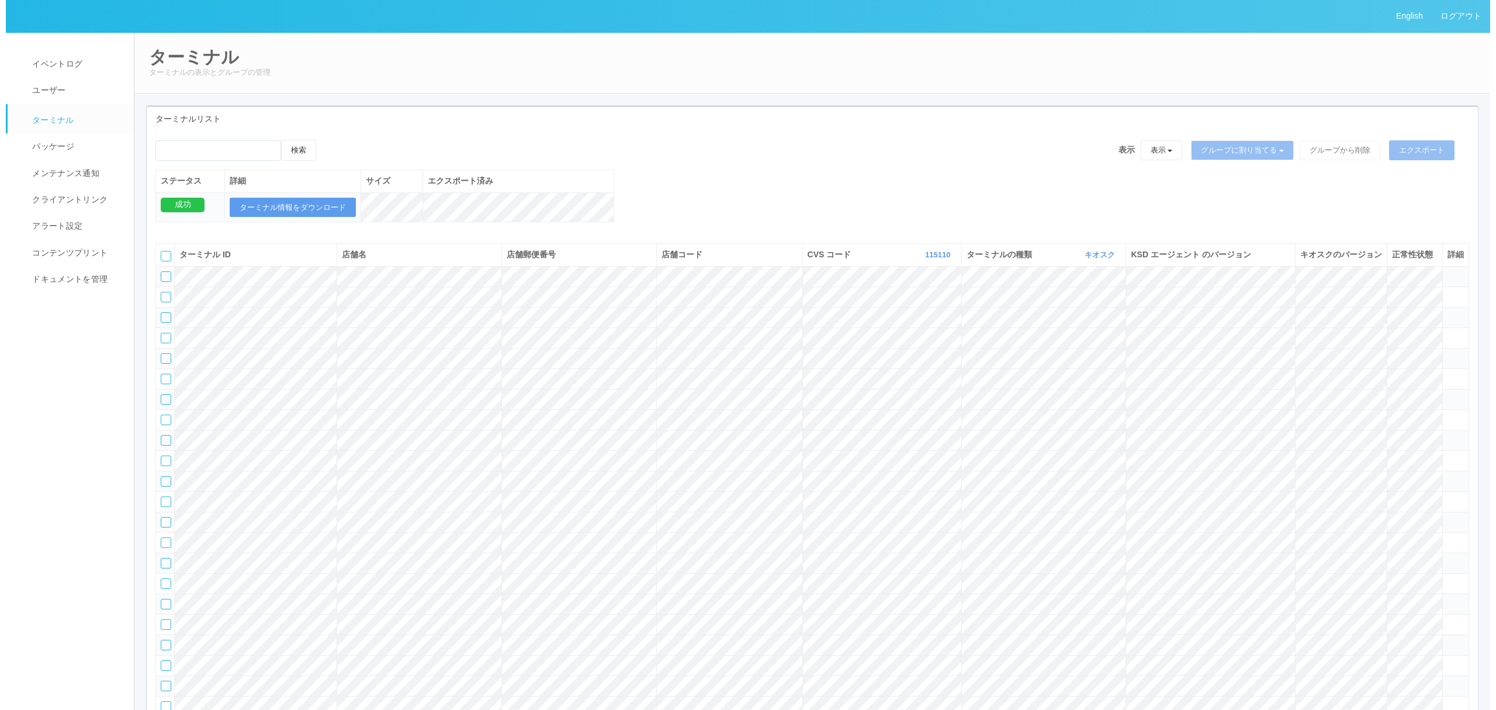
scroll to position [13512, 0]
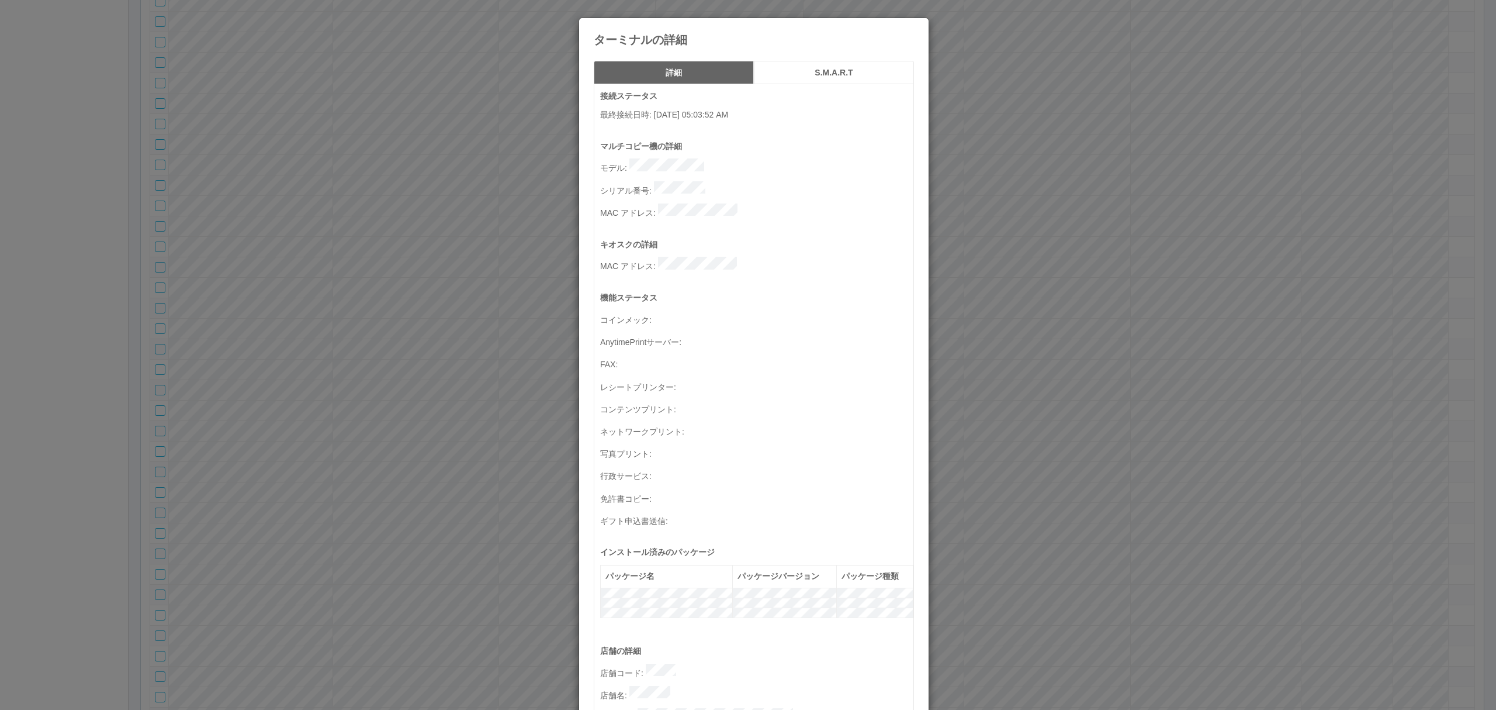
scroll to position [340, 0]
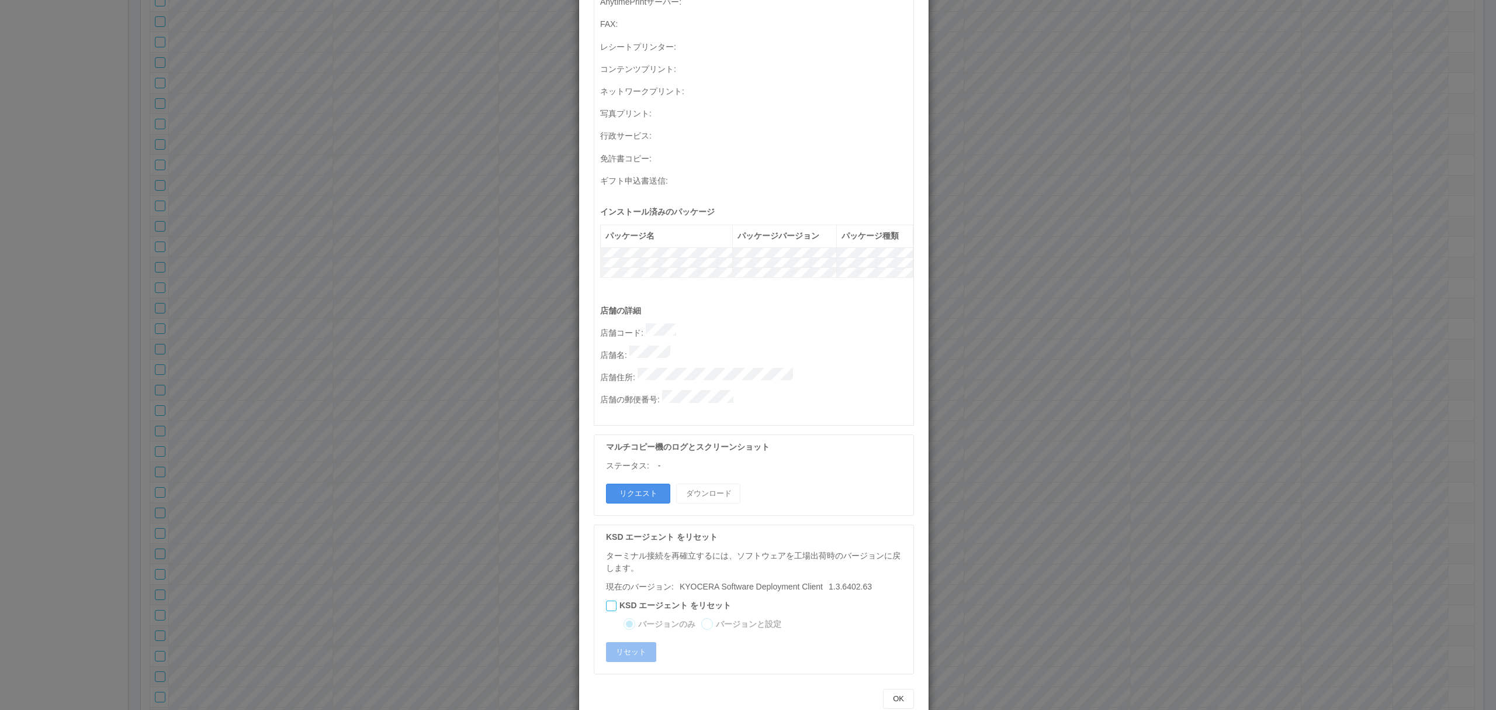
click at [627, 483] on button "リクエスト" at bounding box center [638, 493] width 64 height 20
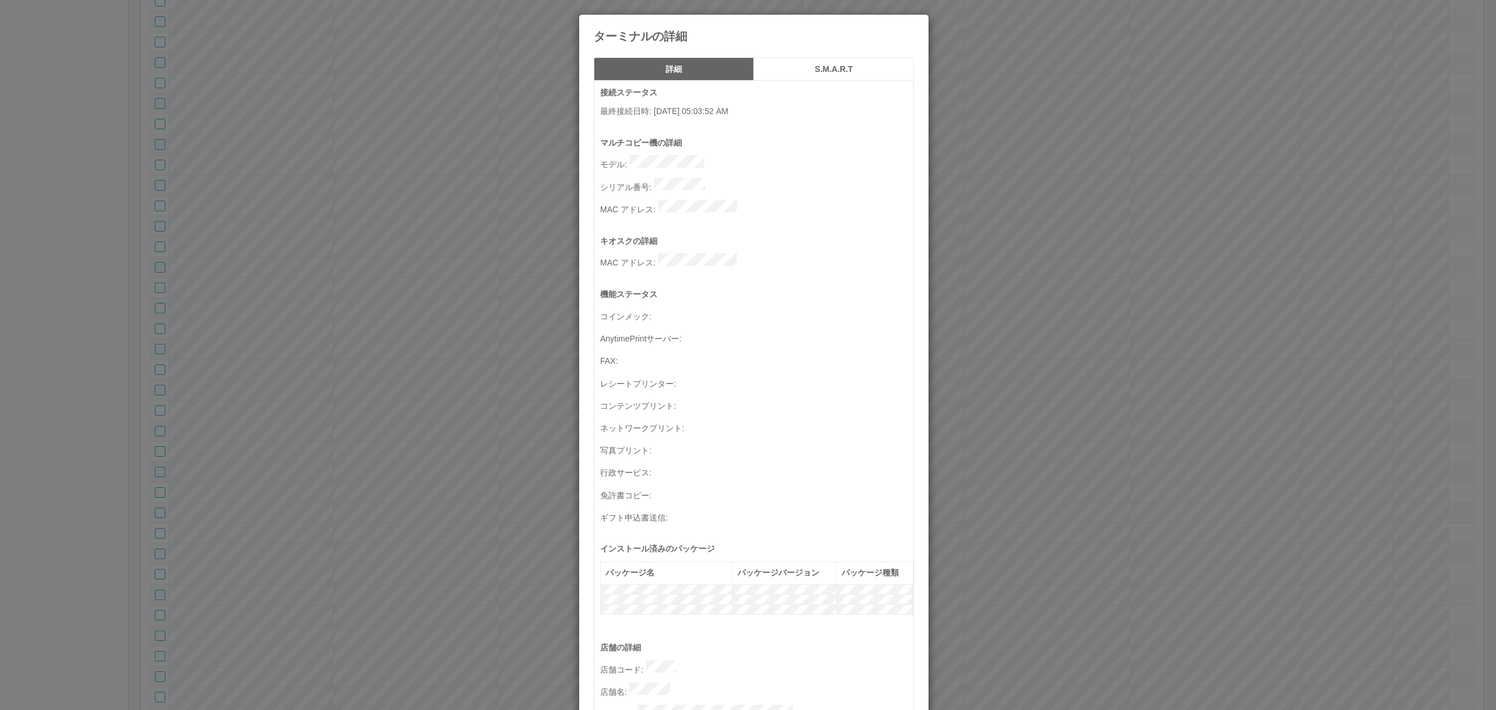
scroll to position [0, 0]
click at [646, 183] on p "シリアル番号 :" at bounding box center [756, 189] width 313 height 16
click at [726, 185] on p "シリアル番号 :" at bounding box center [756, 189] width 313 height 16
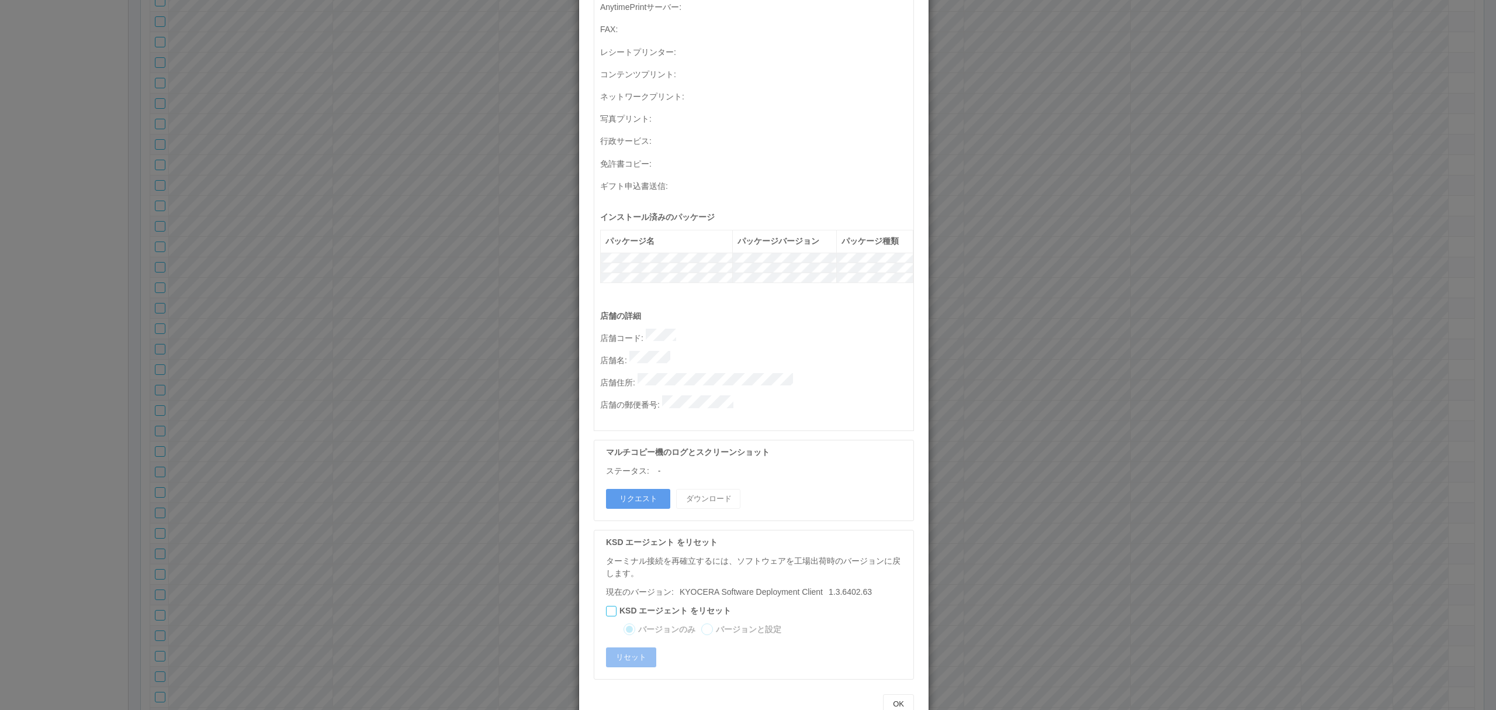
scroll to position [340, 0]
click at [834, 390] on p "店舗の郵便番号 :" at bounding box center [756, 398] width 313 height 16
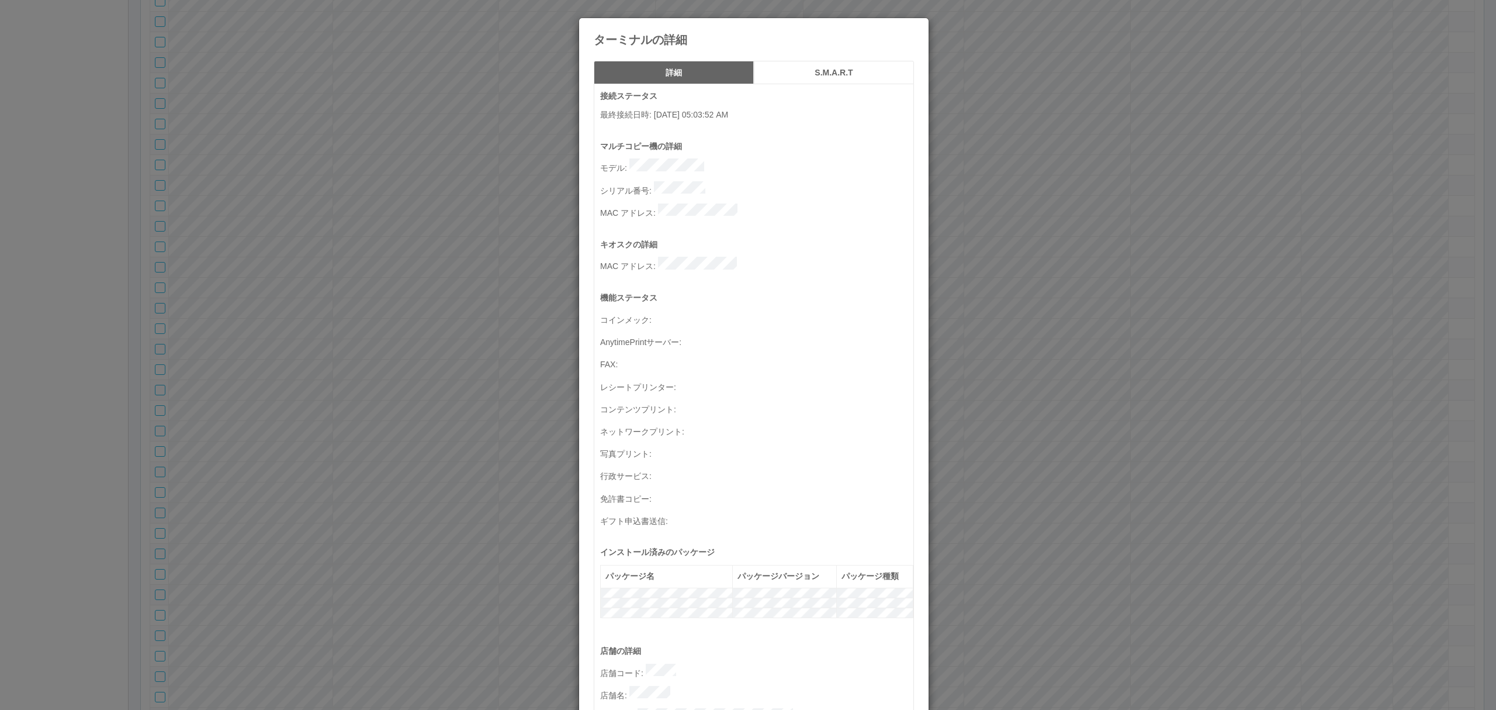
click at [711, 186] on p "シリアル番号 :" at bounding box center [756, 189] width 313 height 16
click at [914, 27] on icon at bounding box center [914, 27] width 0 height 0
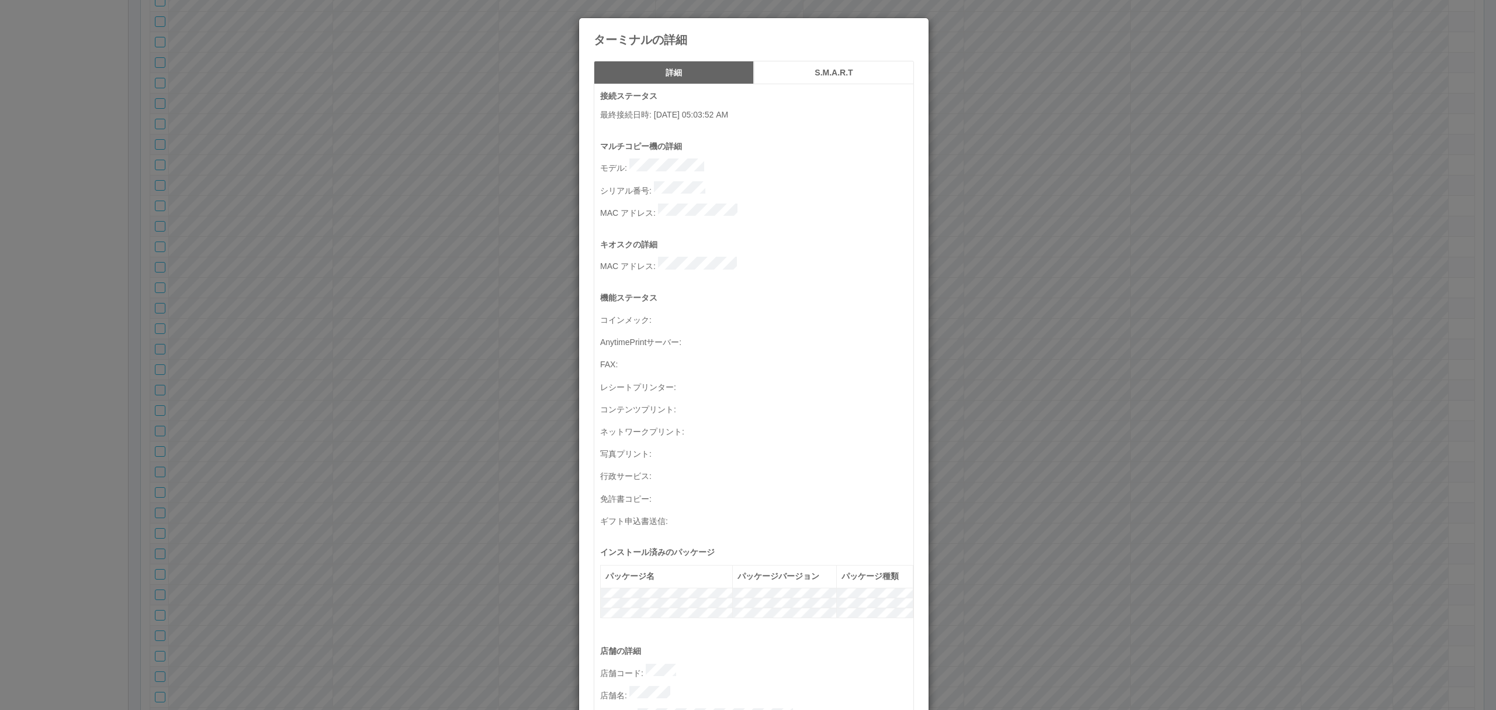
drag, startPoint x: 649, startPoint y: 181, endPoint x: 715, endPoint y: 182, distance: 66.6
click at [715, 182] on p "シリアル番号 :" at bounding box center [756, 189] width 313 height 16
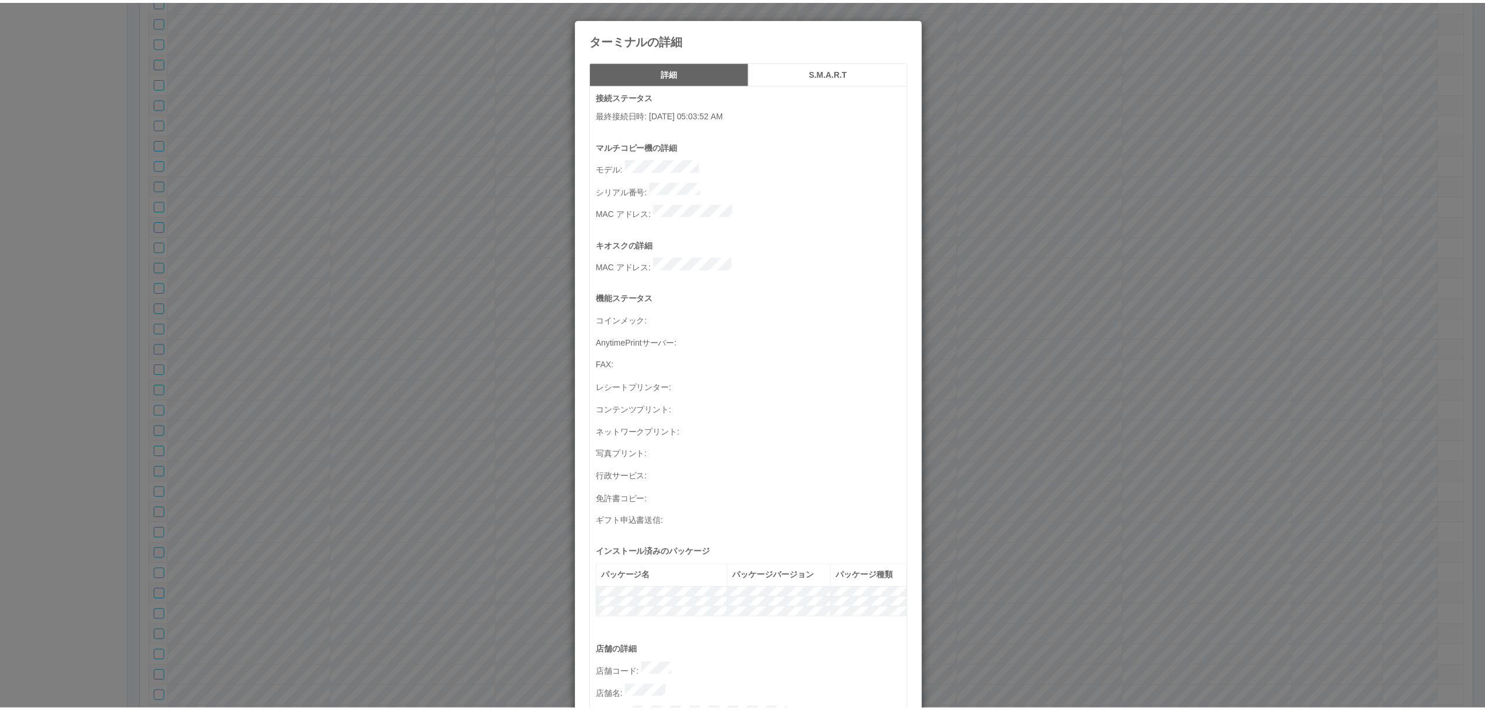
scroll to position [340, 0]
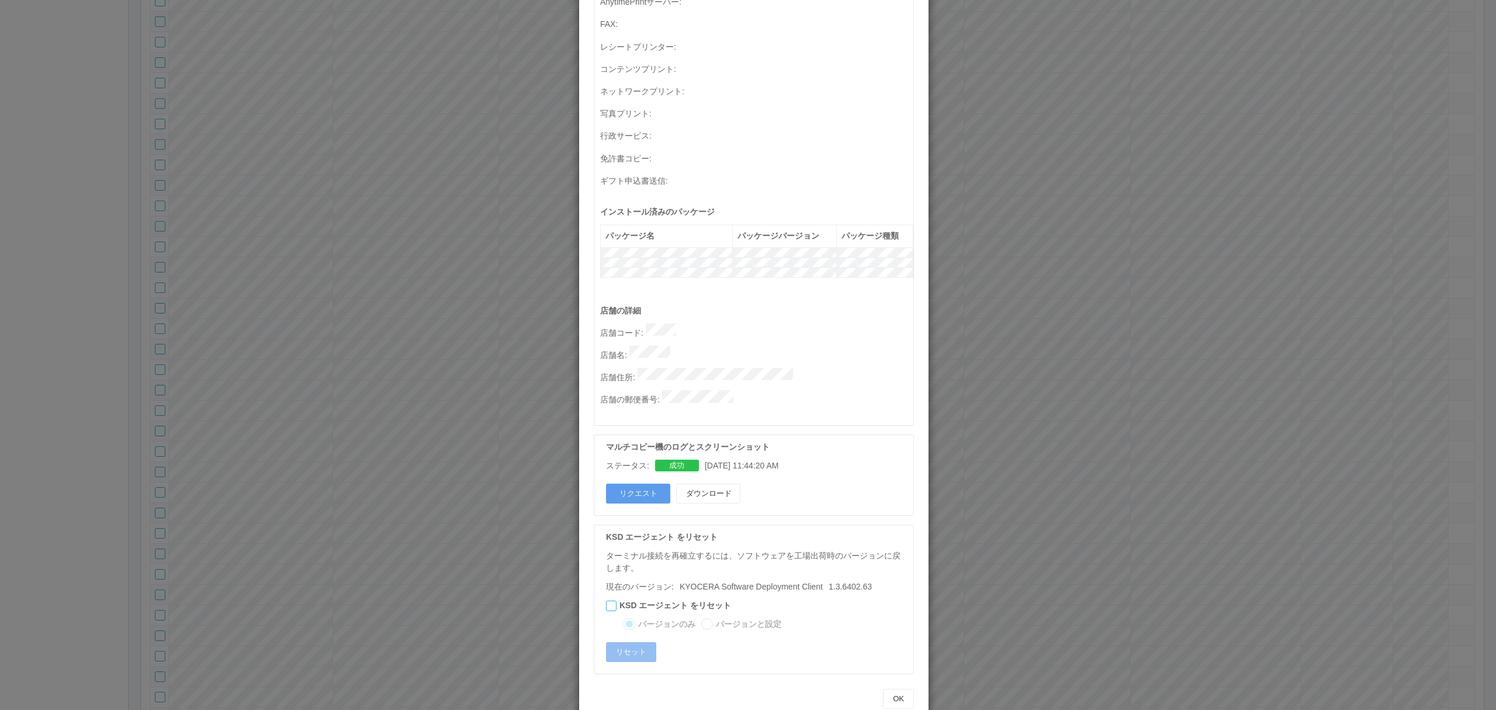
click at [988, 299] on div "ターミナルの詳細 詳細 S.M.A.R.T 接続ステータス 最終接続日時 : [DATE] 05:03:52 AM マルチコピー機の詳細 モデル : シリアル…" at bounding box center [748, 355] width 1496 height 710
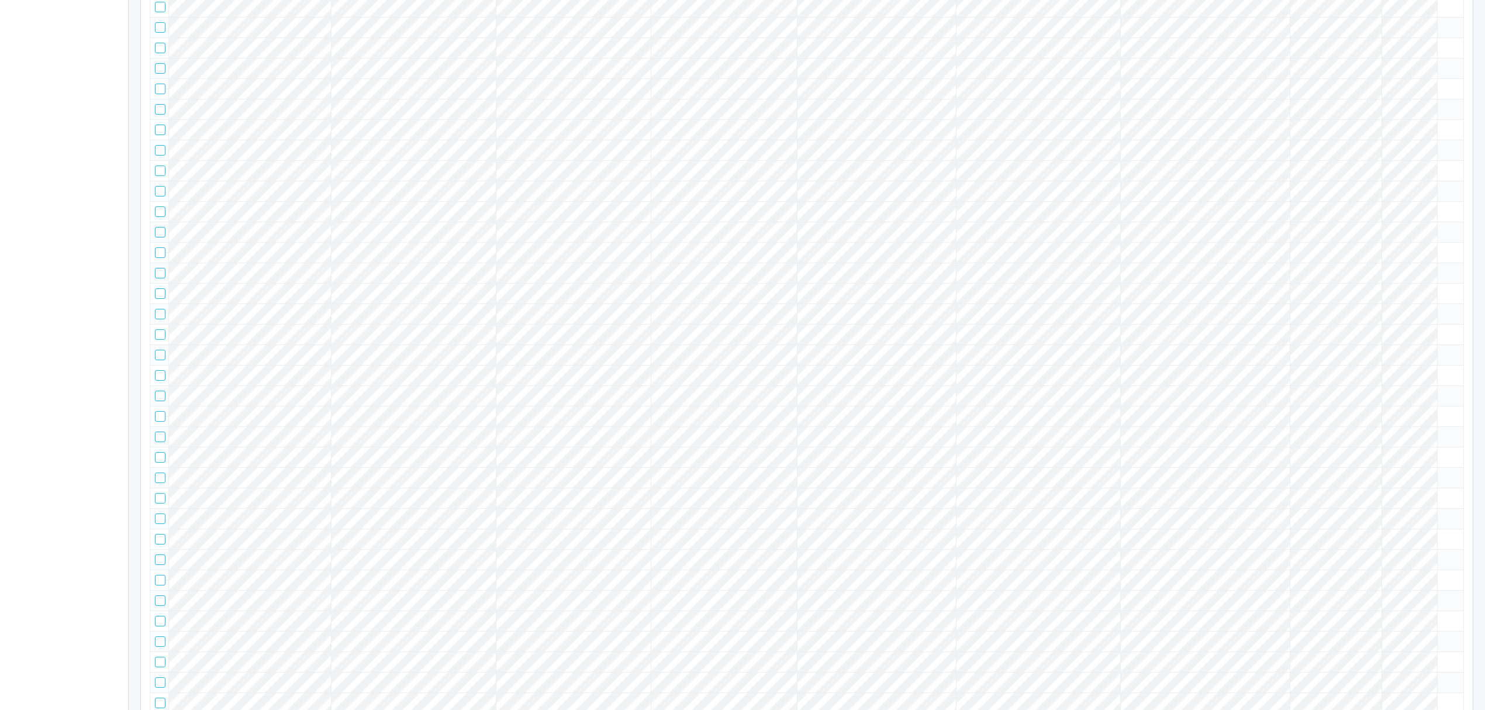
scroll to position [0, 0]
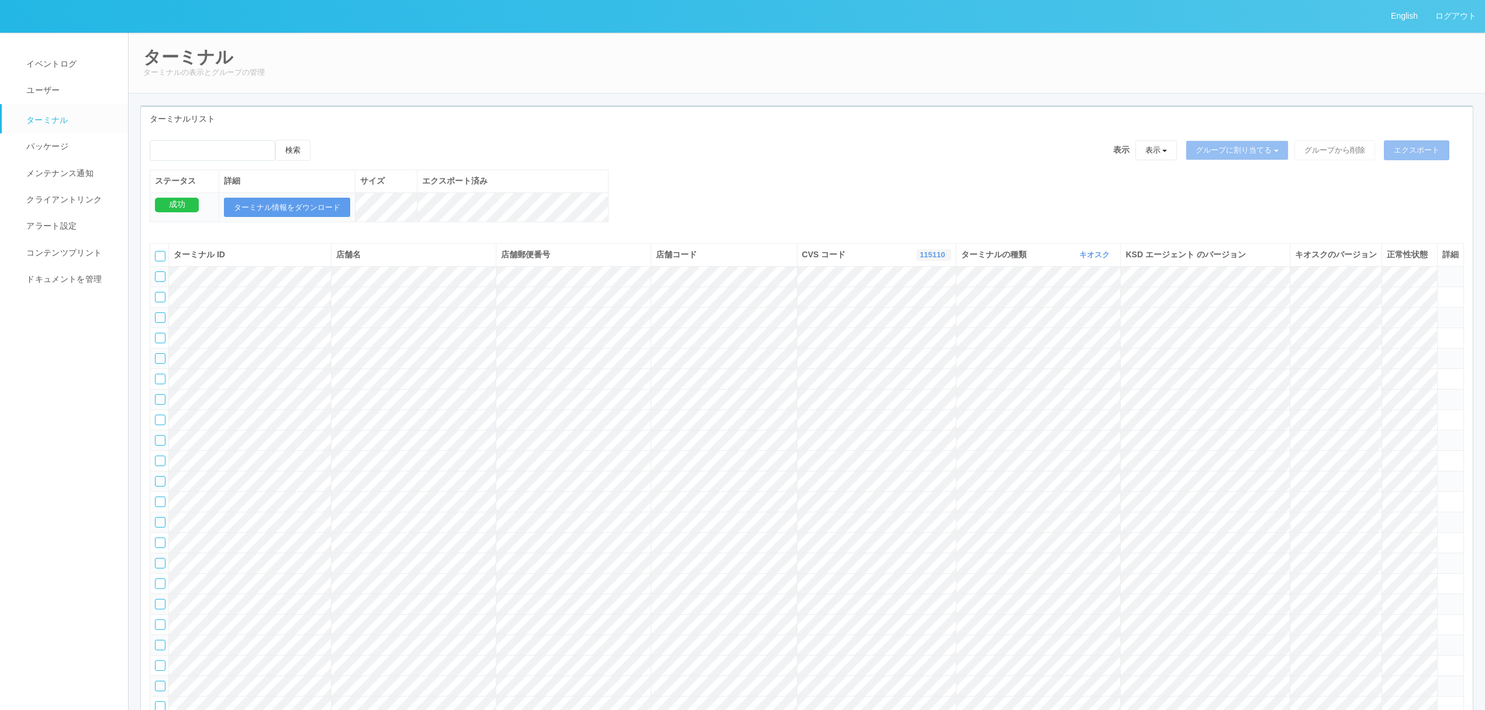
click at [929, 259] on link "115110" at bounding box center [933, 254] width 28 height 9
click at [234, 141] on input "emailSearch" at bounding box center [213, 150] width 126 height 20
click at [926, 259] on link "115110" at bounding box center [933, 254] width 28 height 9
click at [903, 295] on link "すべて" at bounding box center [904, 287] width 92 height 16
click at [218, 145] on input "emailSearch" at bounding box center [213, 150] width 126 height 20
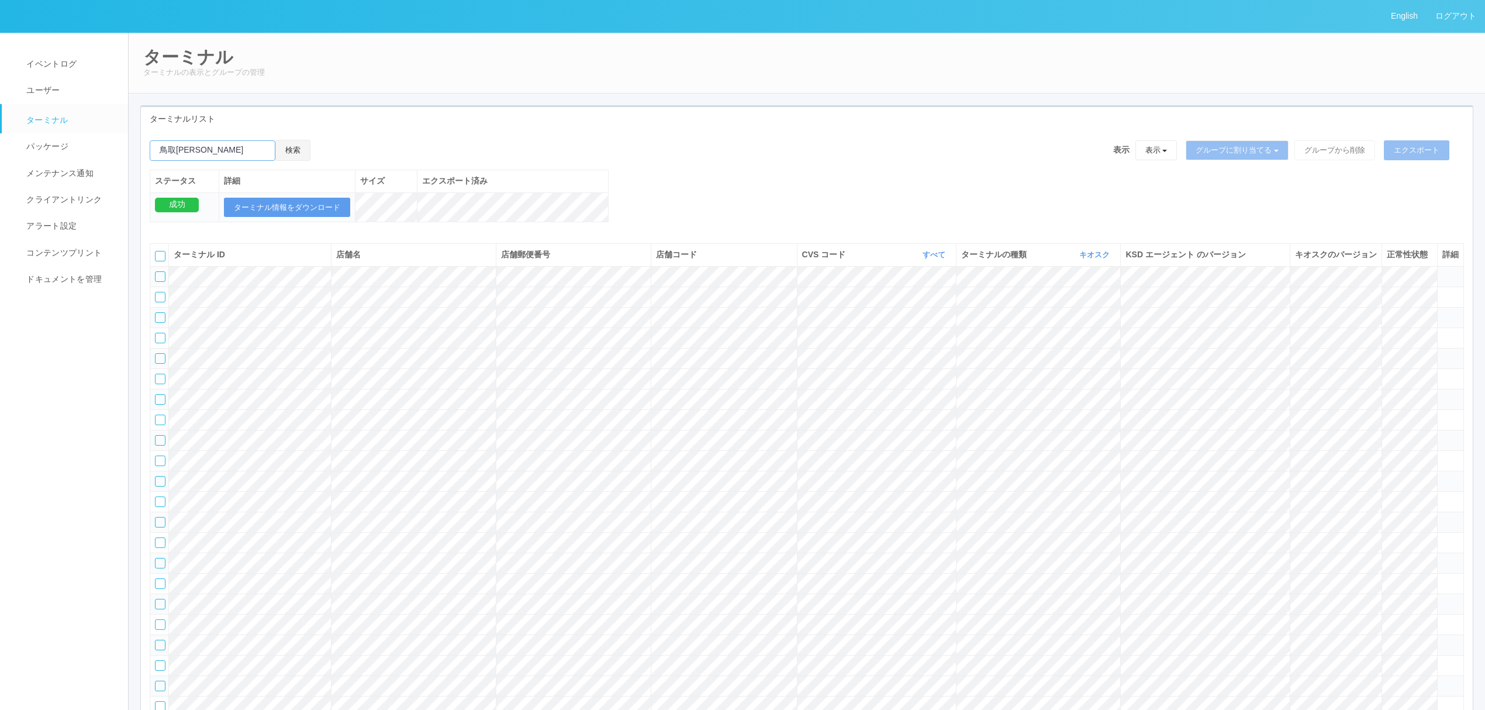
type input "鳥取[PERSON_NAME]"
click at [297, 148] on button "検索" at bounding box center [292, 150] width 35 height 21
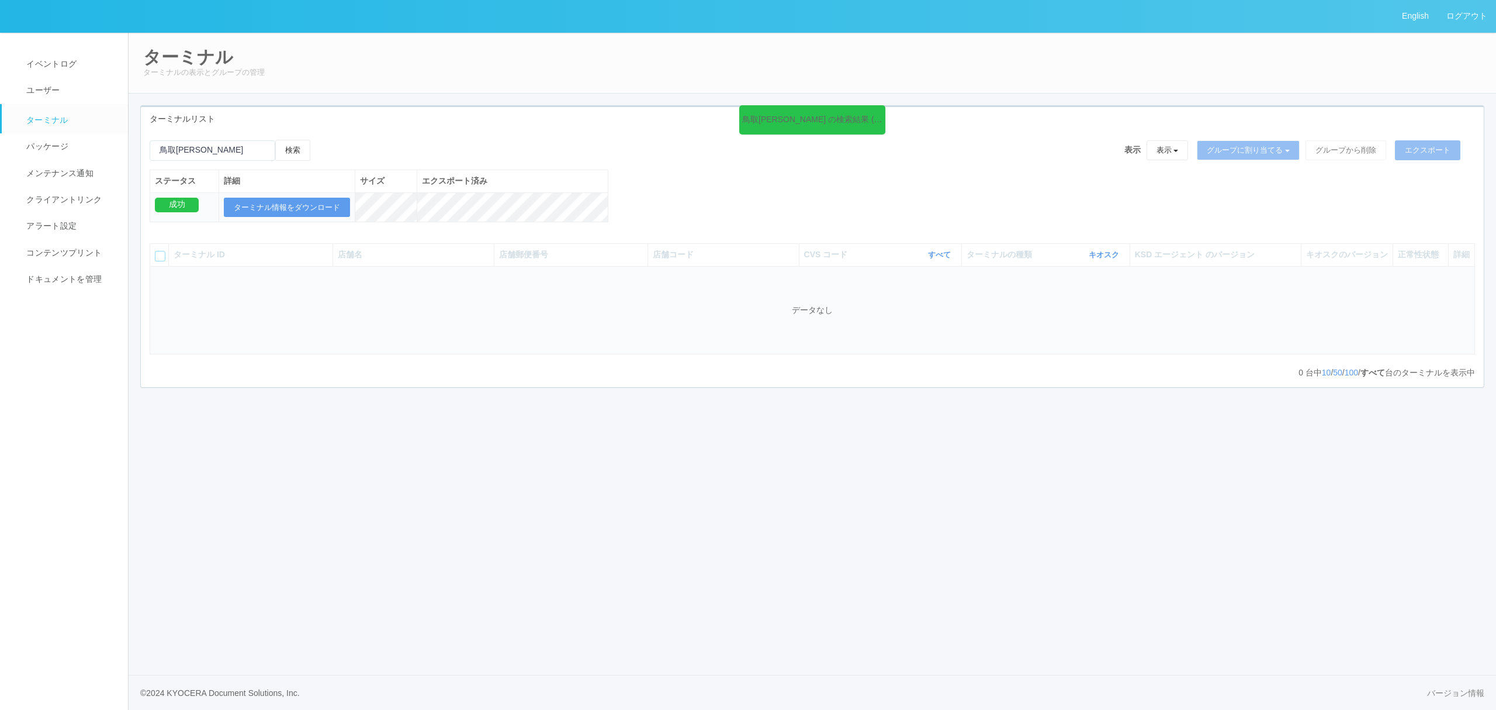
click at [882, 110] on icon at bounding box center [883, 112] width 2 height 9
click at [239, 155] on input "emailSearch" at bounding box center [213, 150] width 126 height 20
type input "BAOO"
click at [299, 146] on button "検索" at bounding box center [292, 150] width 35 height 21
click at [1454, 271] on icon at bounding box center [1454, 271] width 0 height 0
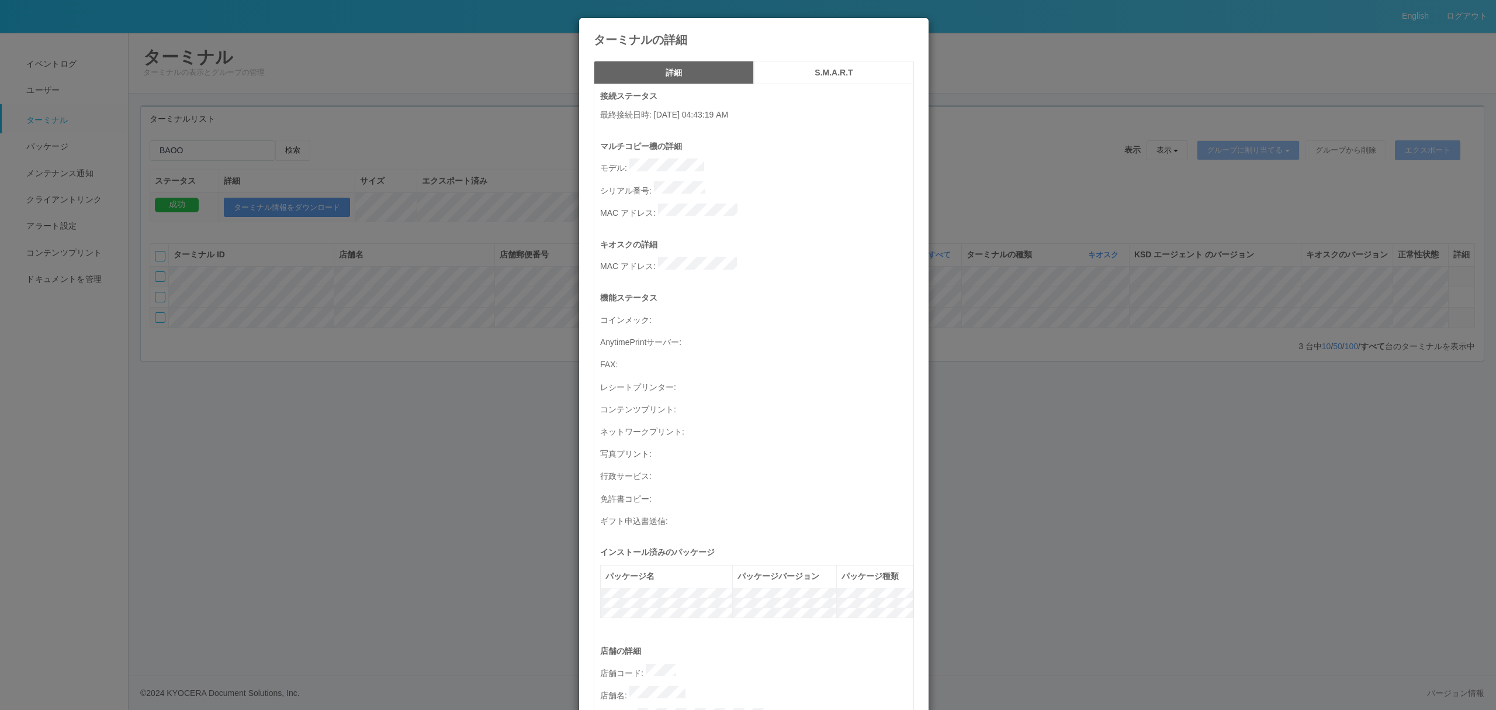
scroll to position [340, 0]
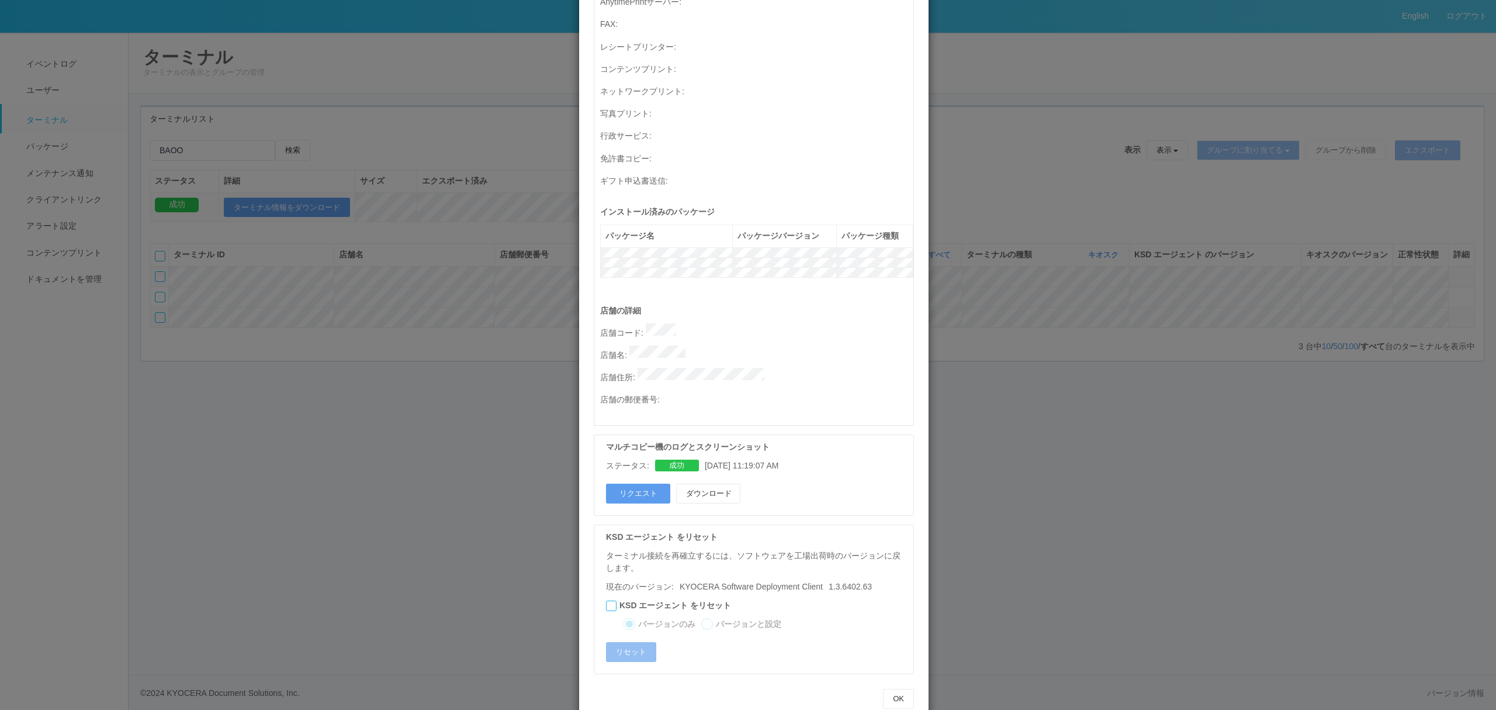
click at [967, 409] on div "ターミナルの詳細 詳細 S.M.A.R.T 接続ステータス 最終接続日時 : [DATE] 04:43:19 AM マルチコピー機の詳細 モデル : シリアル…" at bounding box center [748, 355] width 1496 height 710
